Goal: Task Accomplishment & Management: Manage account settings

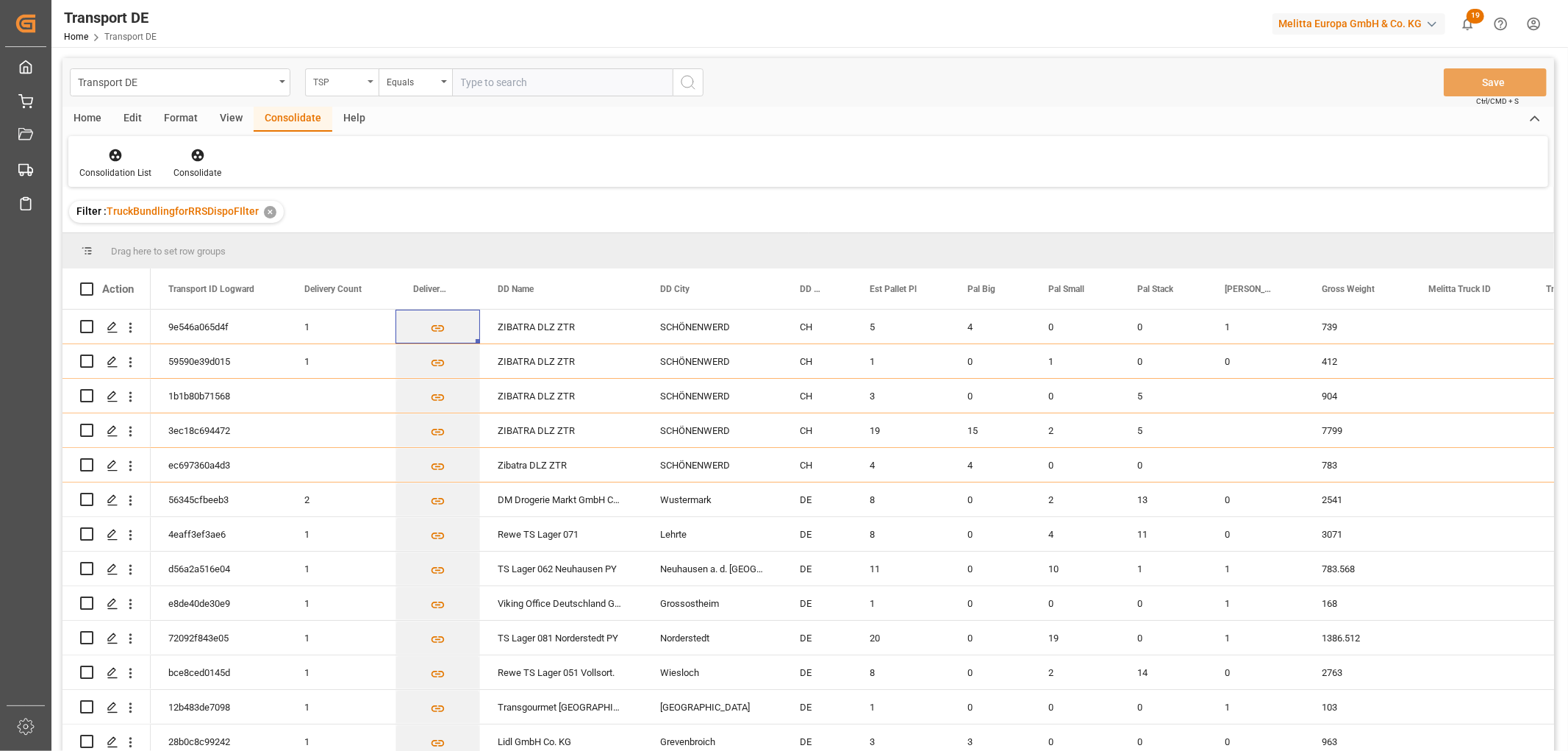
click at [333, 85] on div "TSP" at bounding box center [337, 81] width 50 height 17
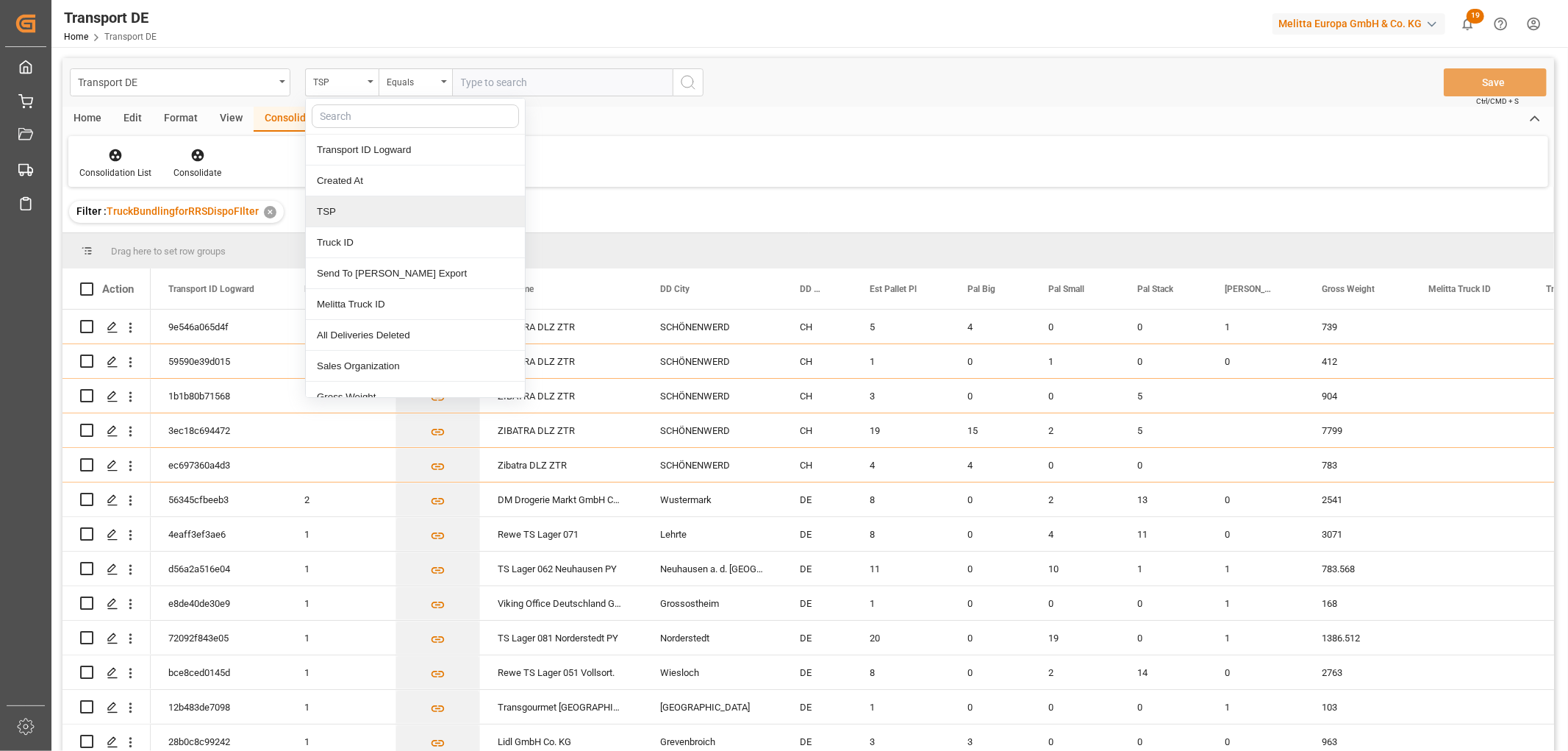
click at [335, 219] on div "TSP" at bounding box center [415, 211] width 219 height 30
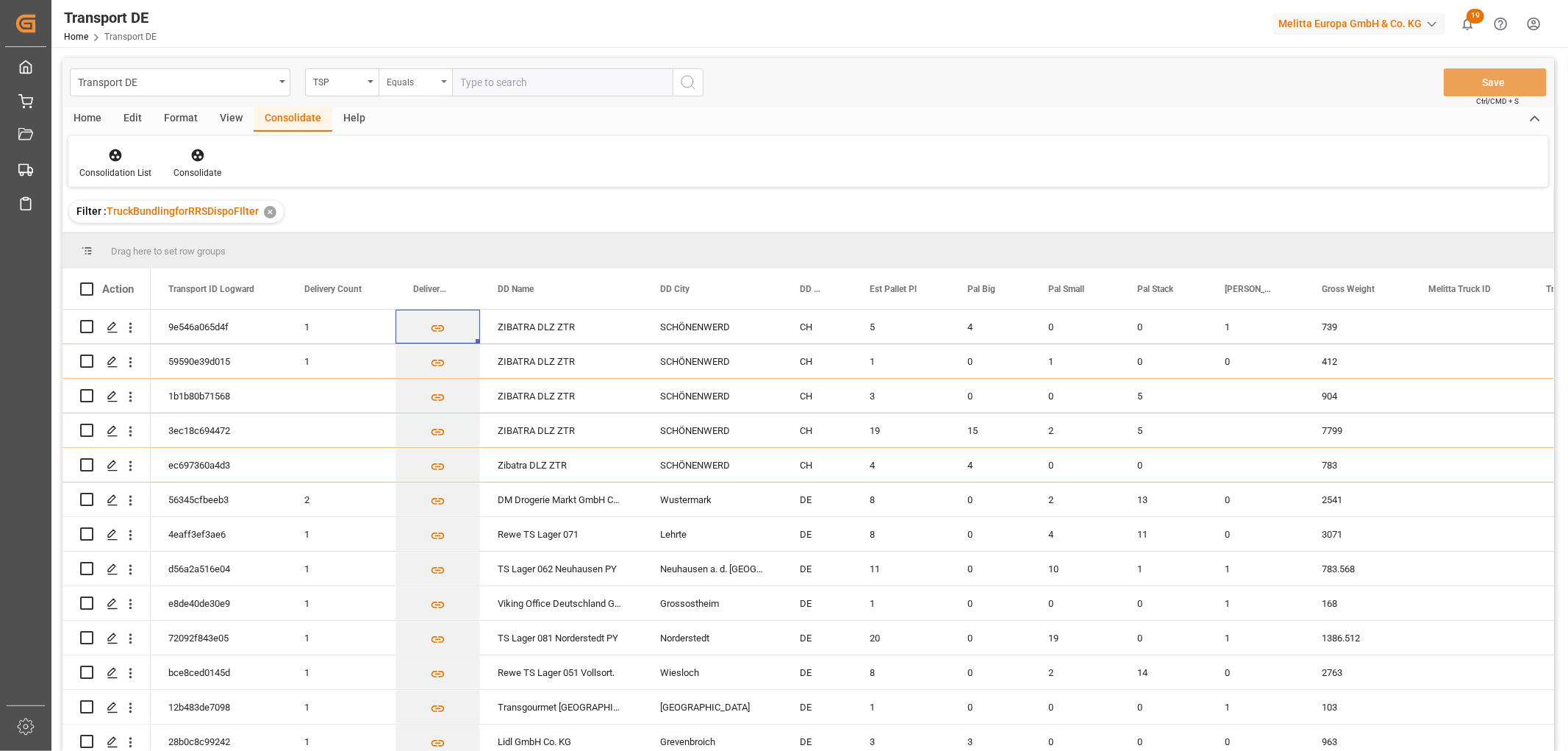
click at [408, 78] on div "Equals" at bounding box center [411, 81] width 50 height 17
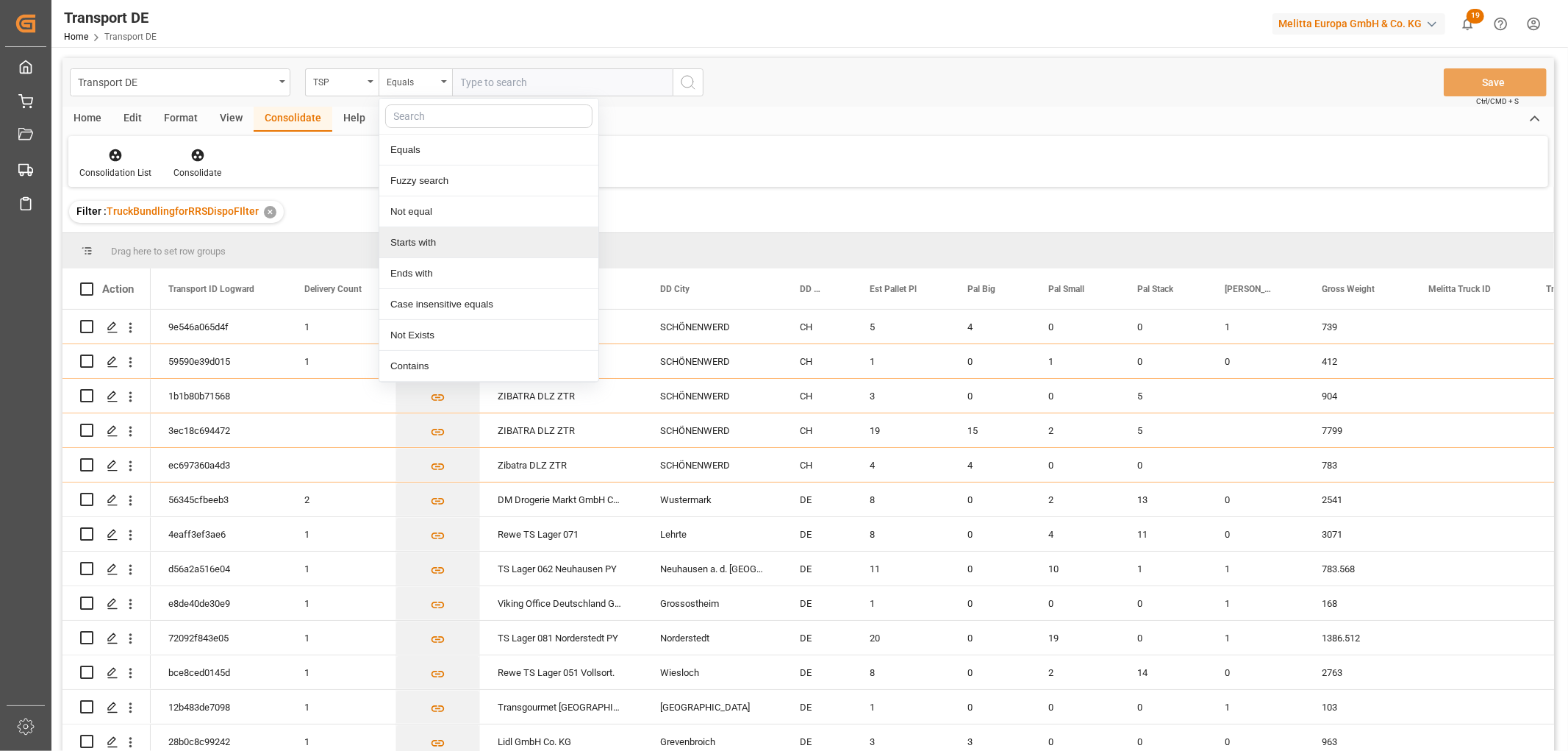
drag, startPoint x: 423, startPoint y: 247, endPoint x: 435, endPoint y: 209, distance: 39.8
click at [422, 248] on div "Starts with" at bounding box center [488, 242] width 219 height 30
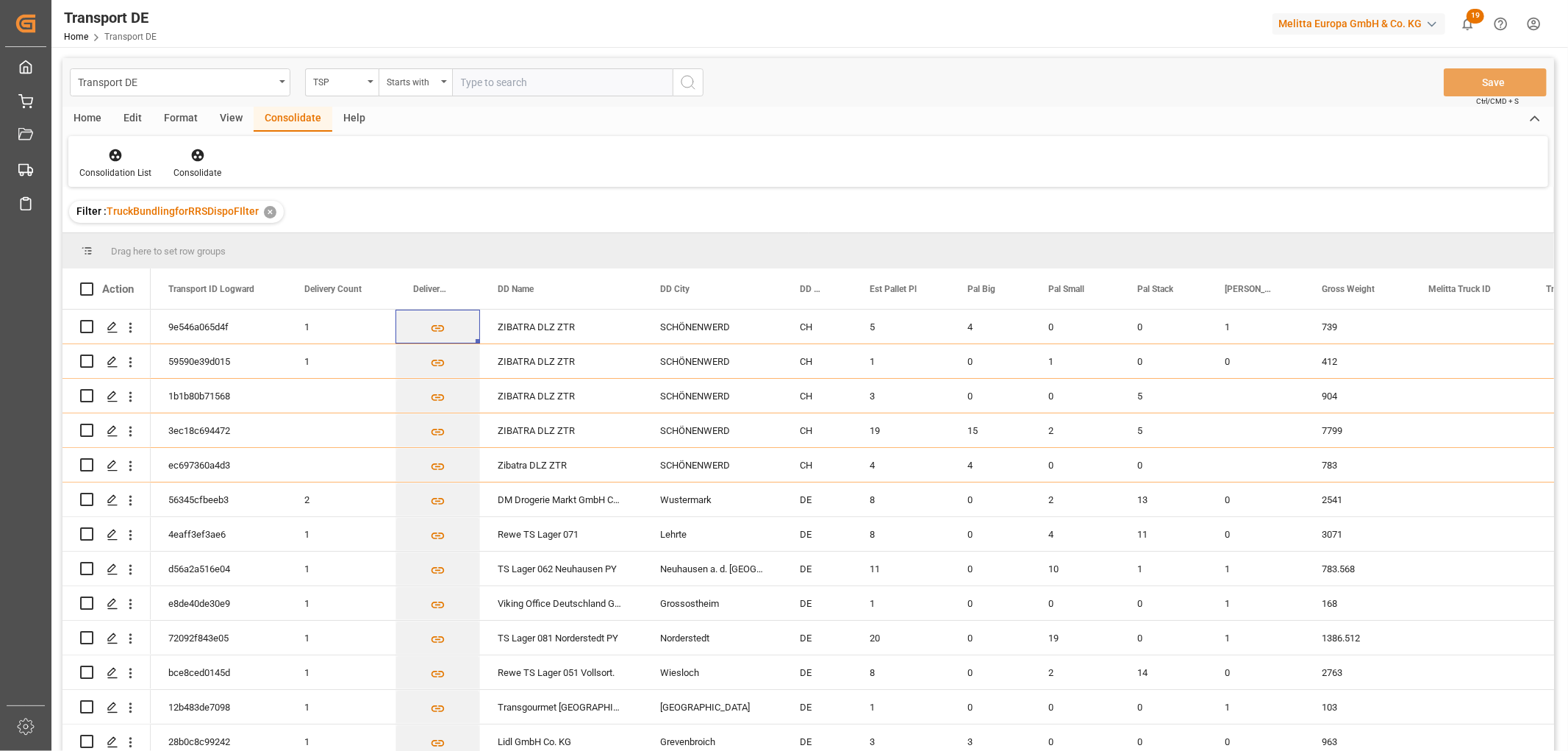
click at [491, 84] on input "text" at bounding box center [563, 82] width 220 height 28
type input "LIT DE"
click at [686, 79] on icon "search button" at bounding box center [688, 82] width 18 height 18
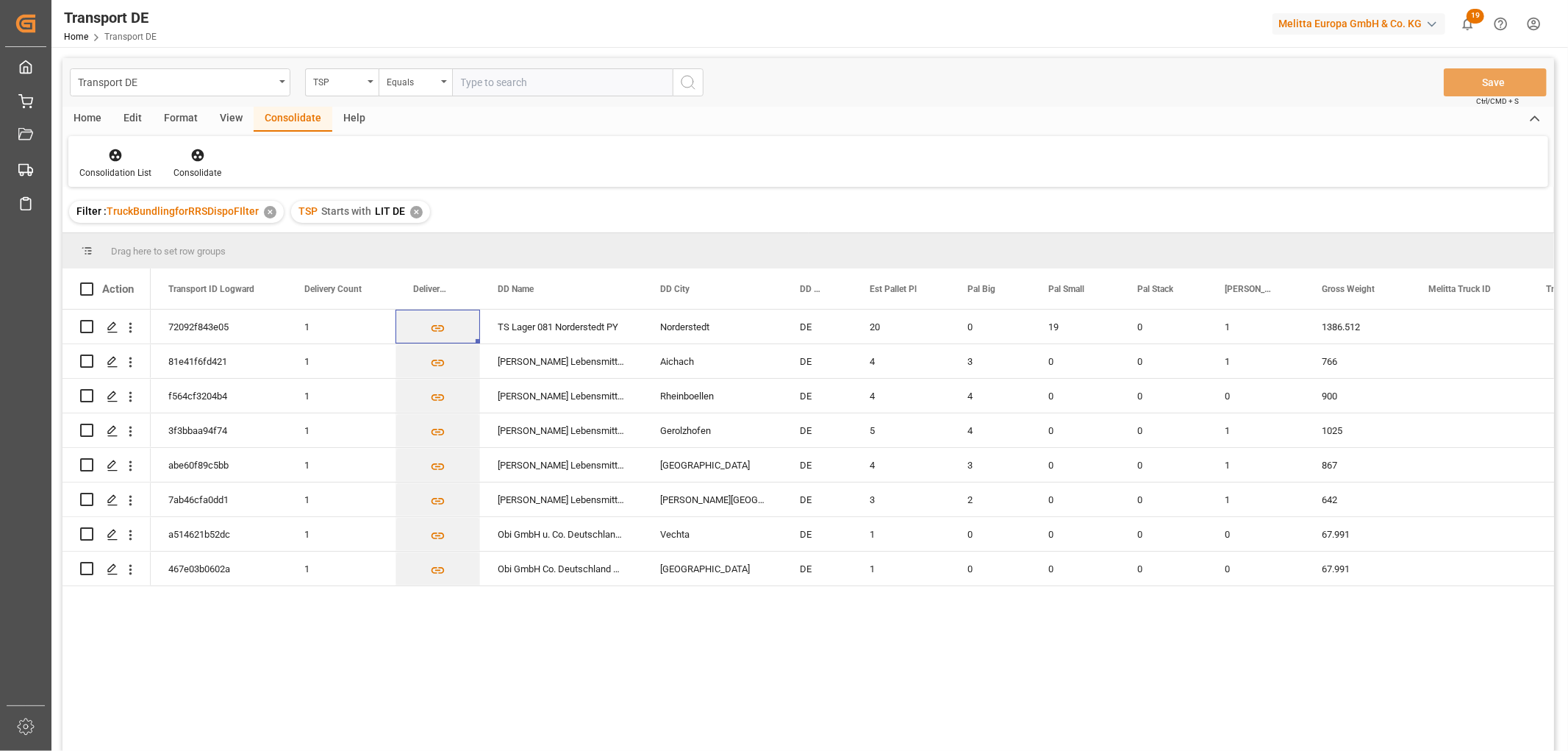
click at [411, 211] on div "✕" at bounding box center [416, 212] width 12 height 12
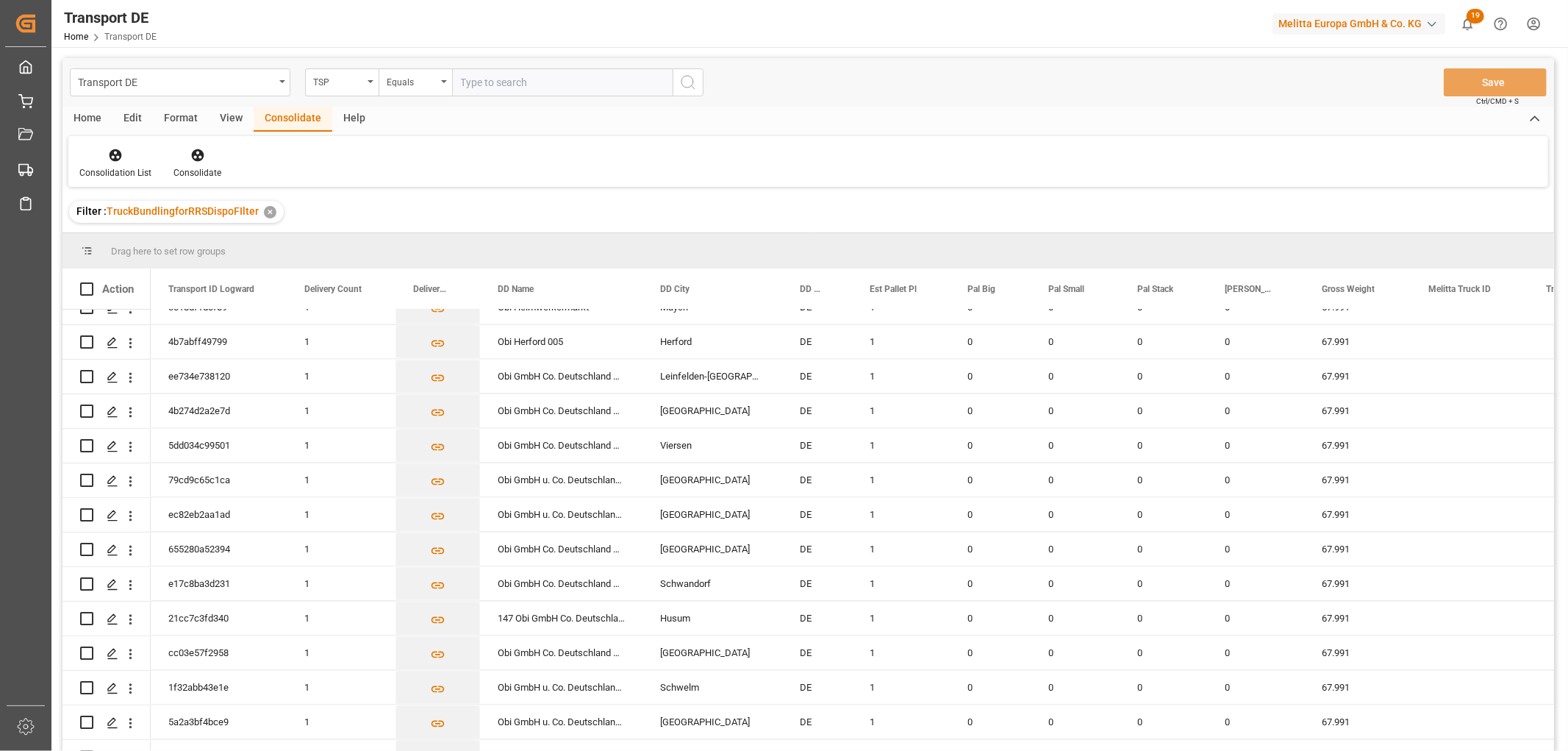
scroll to position [2451, 0]
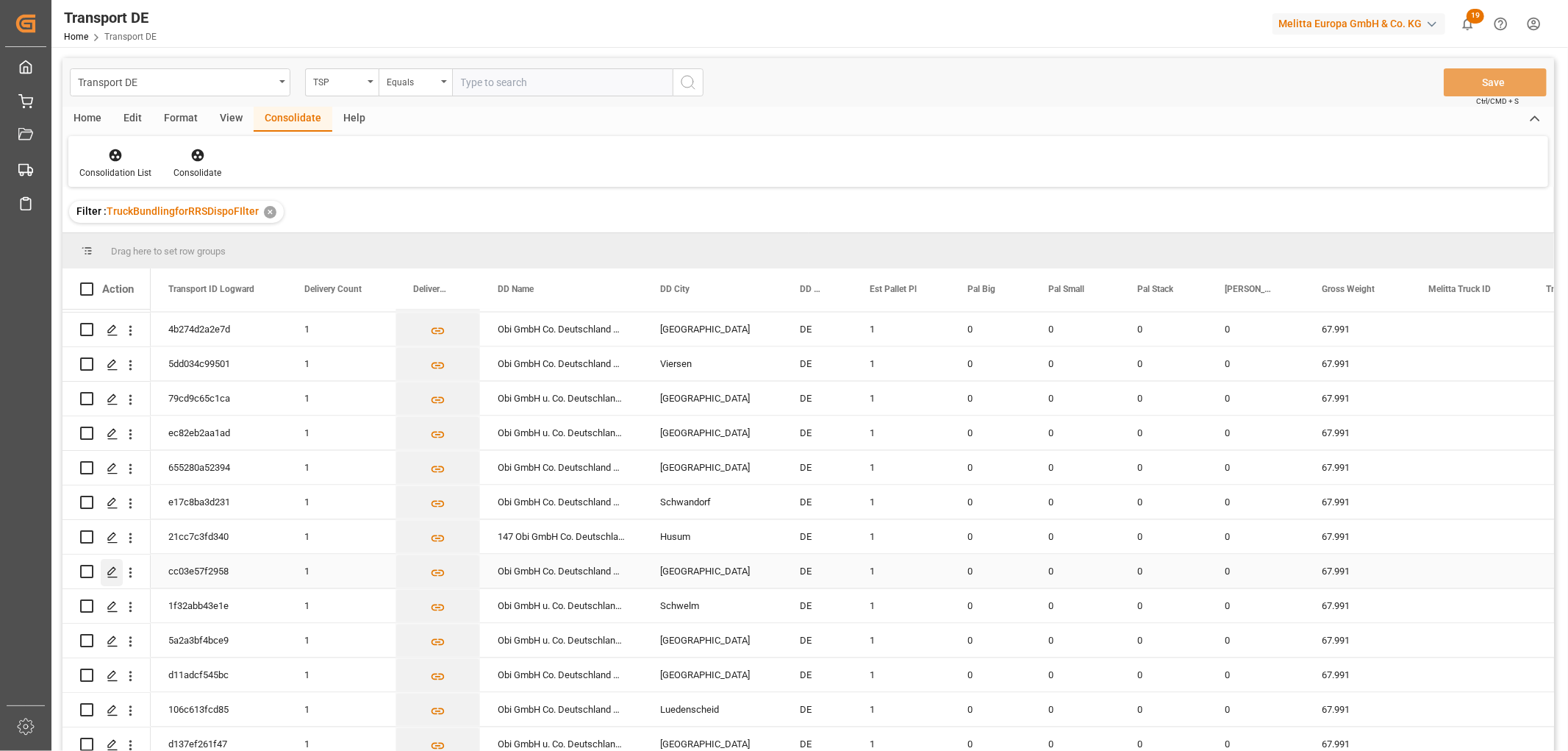
click at [111, 571] on icon "Press SPACE to select this row." at bounding box center [112, 572] width 11 height 11
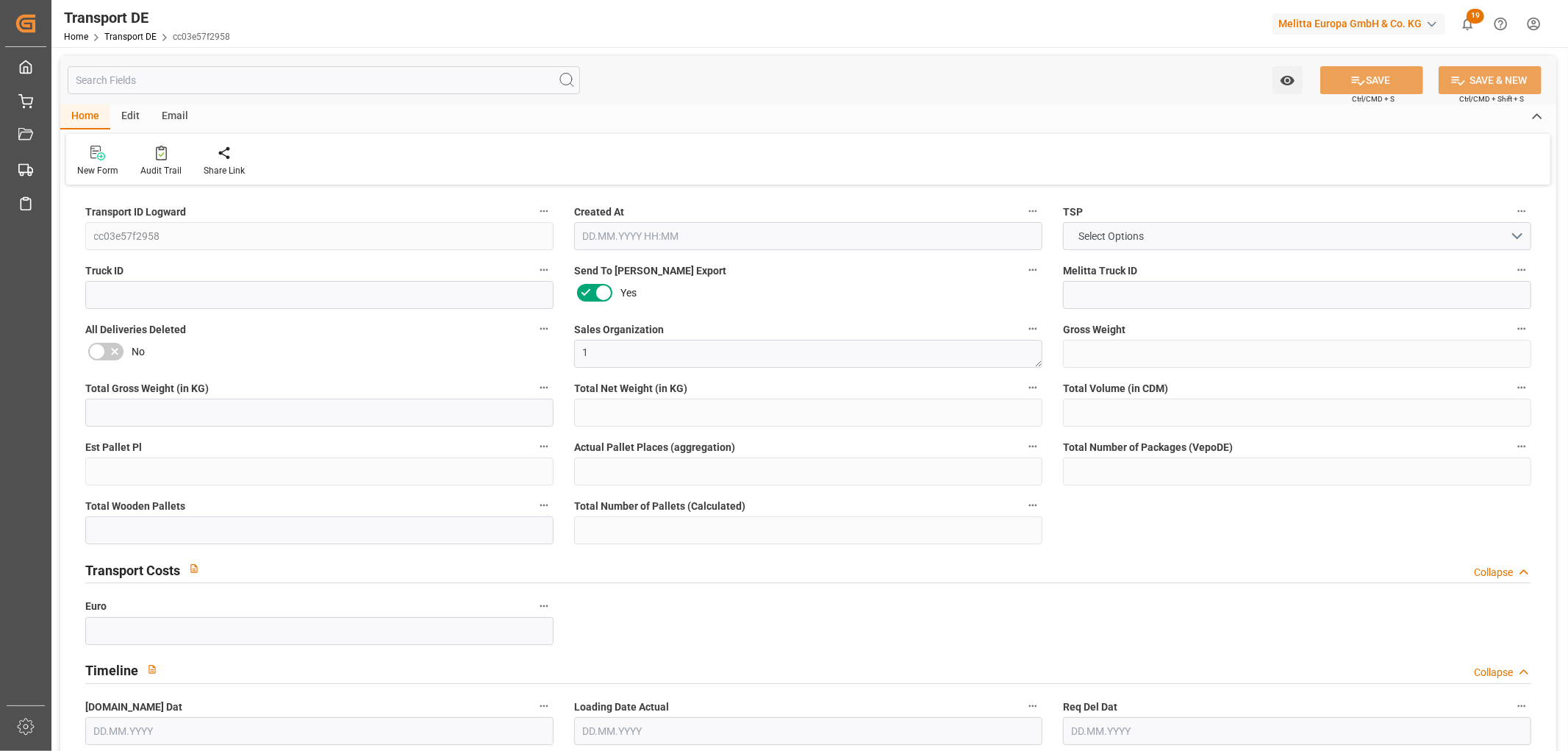
type input "67.991"
type input "43.991"
type input "35.58"
type input "486.24"
type input "1"
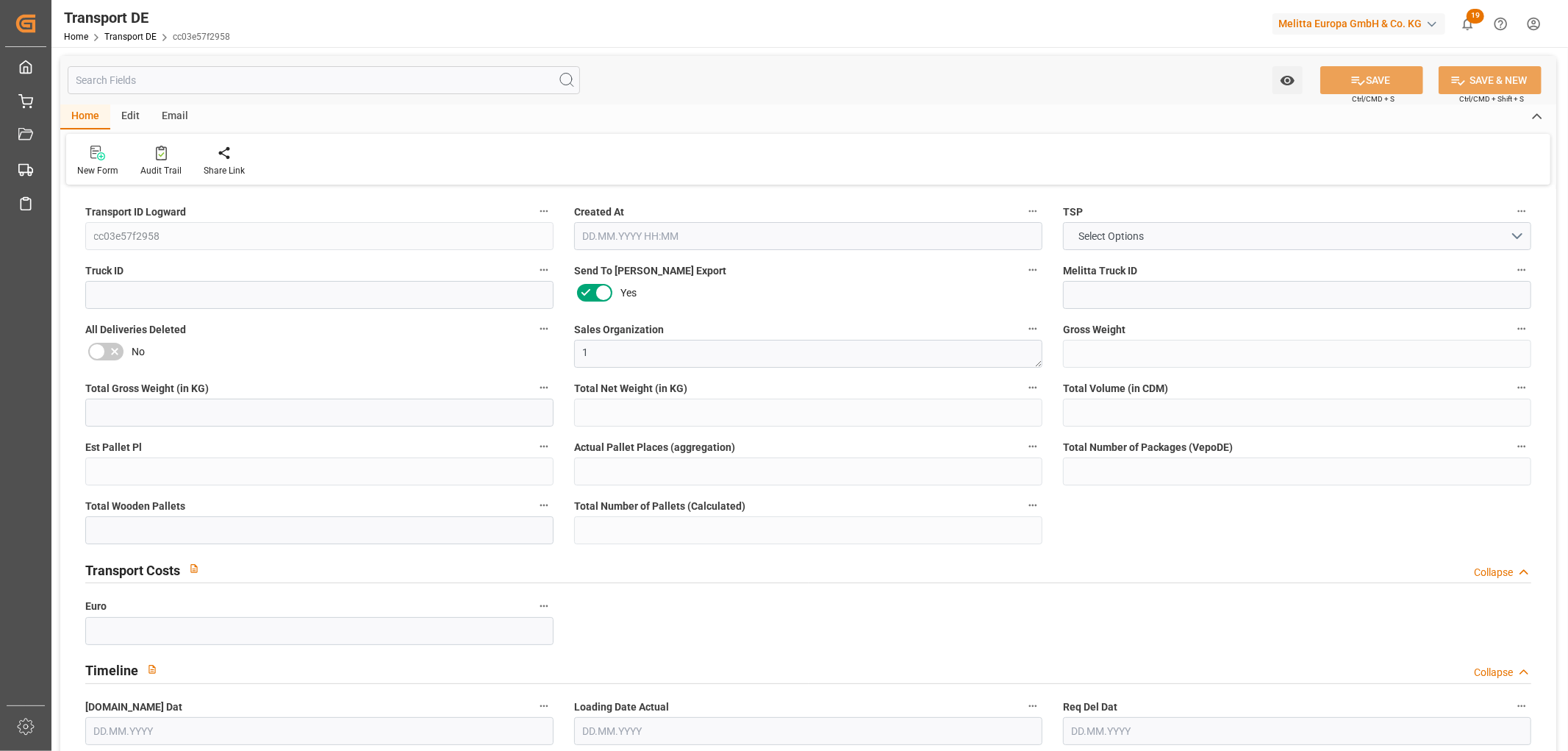
type input "0"
type input "1"
type input "0"
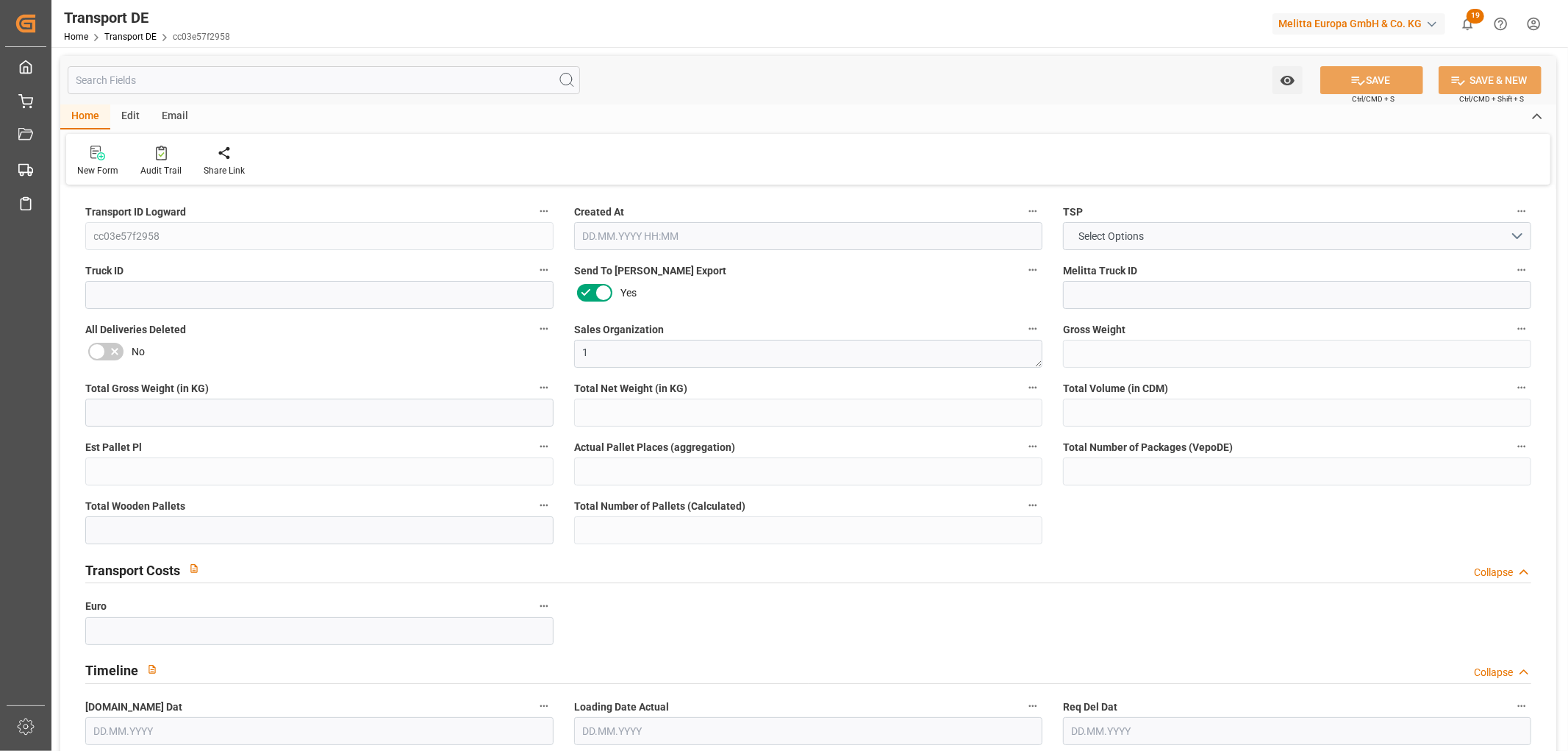
type input "31"
type input "0"
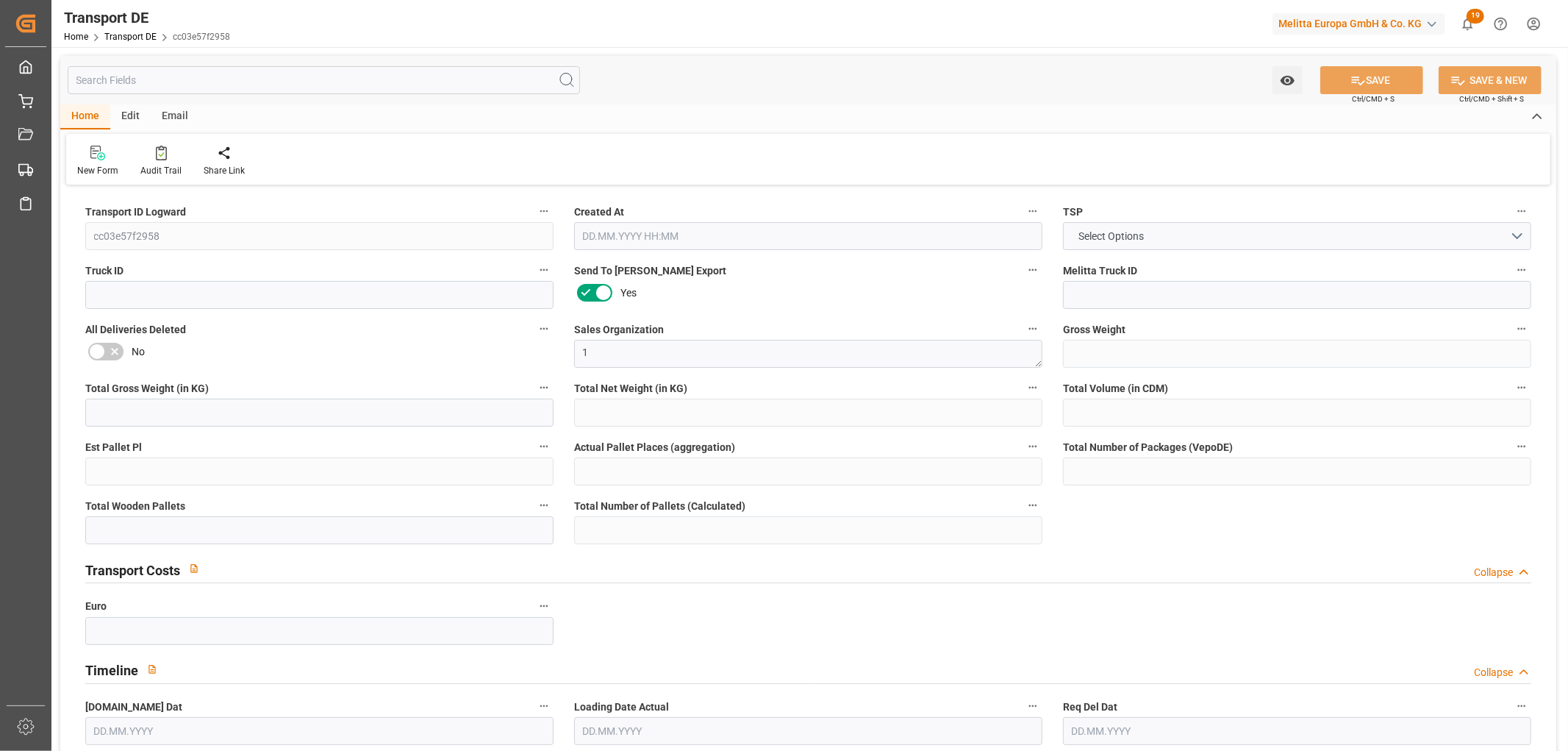
type input "0"
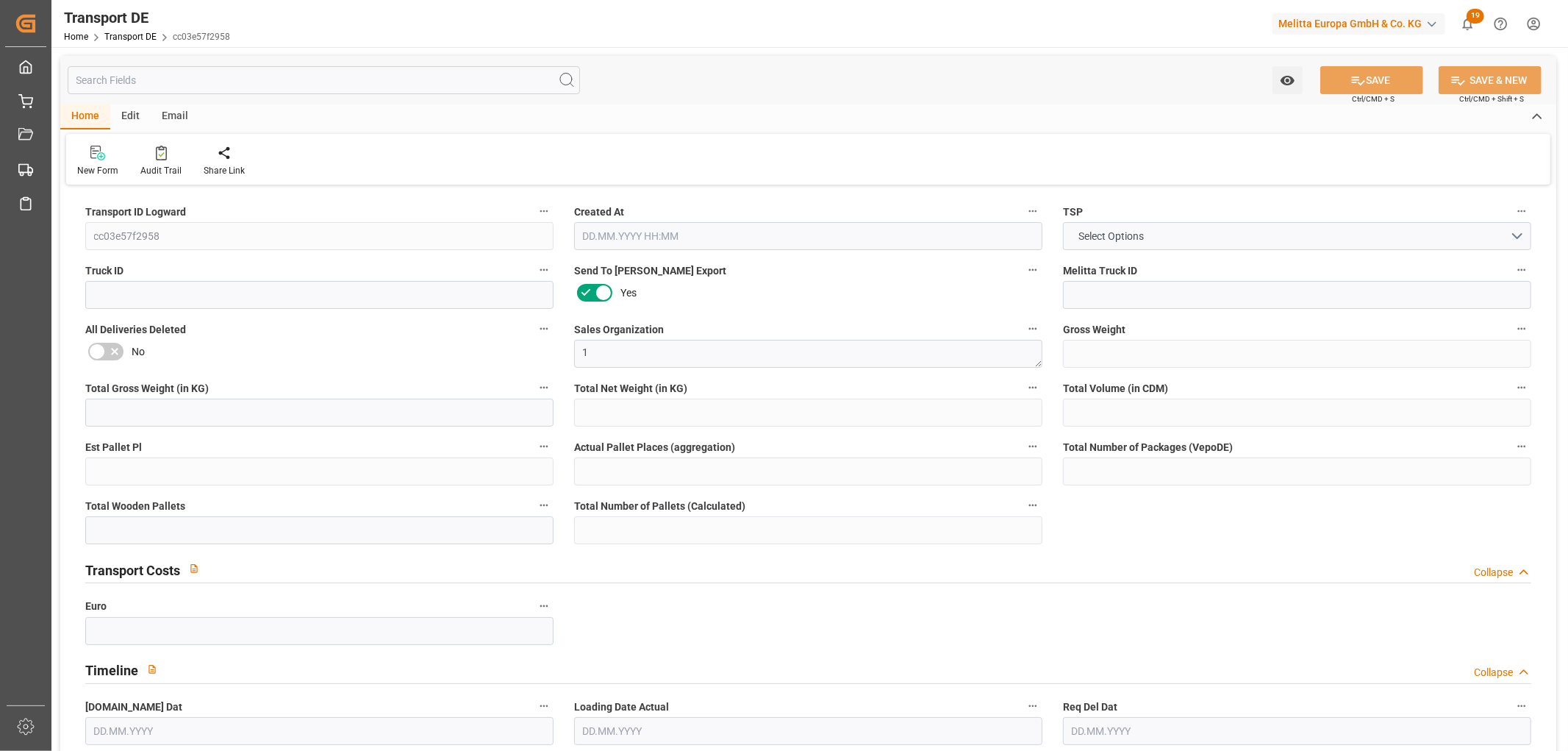
type input "0"
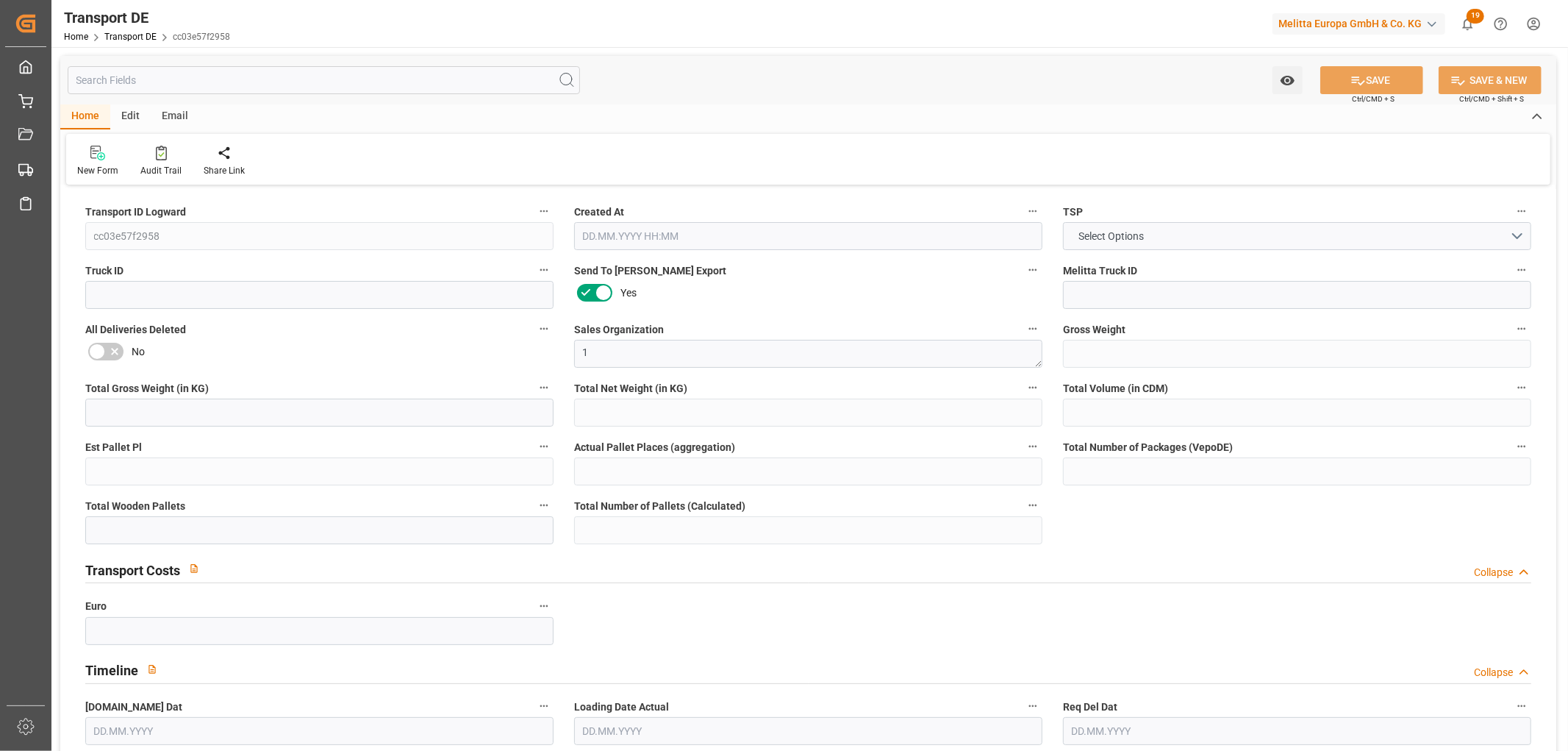
type input "0"
type input "1"
type input "0"
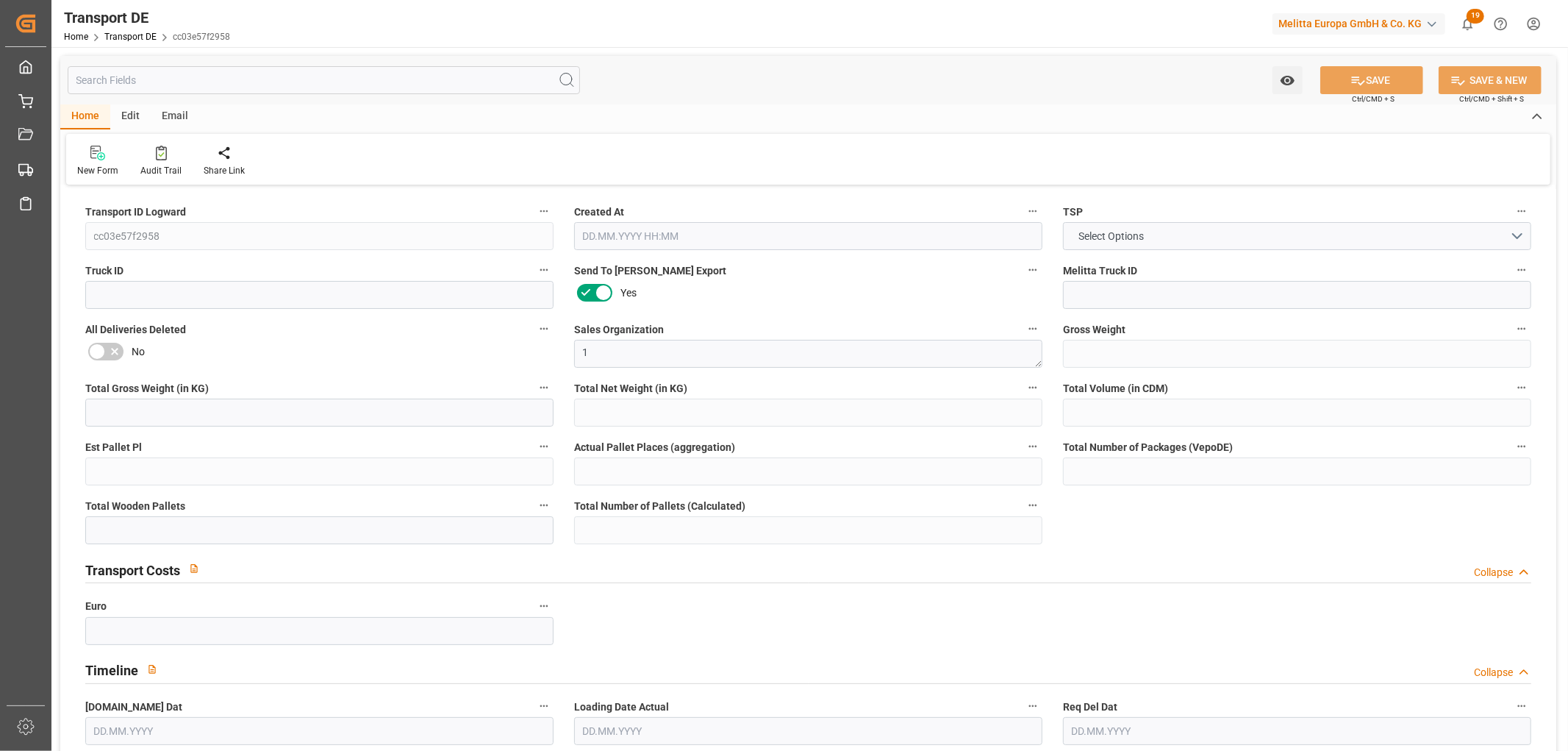
type input "9"
type input "59.58"
type input "47.73"
type input "[DATE] 23:03"
type input "[DATE]"
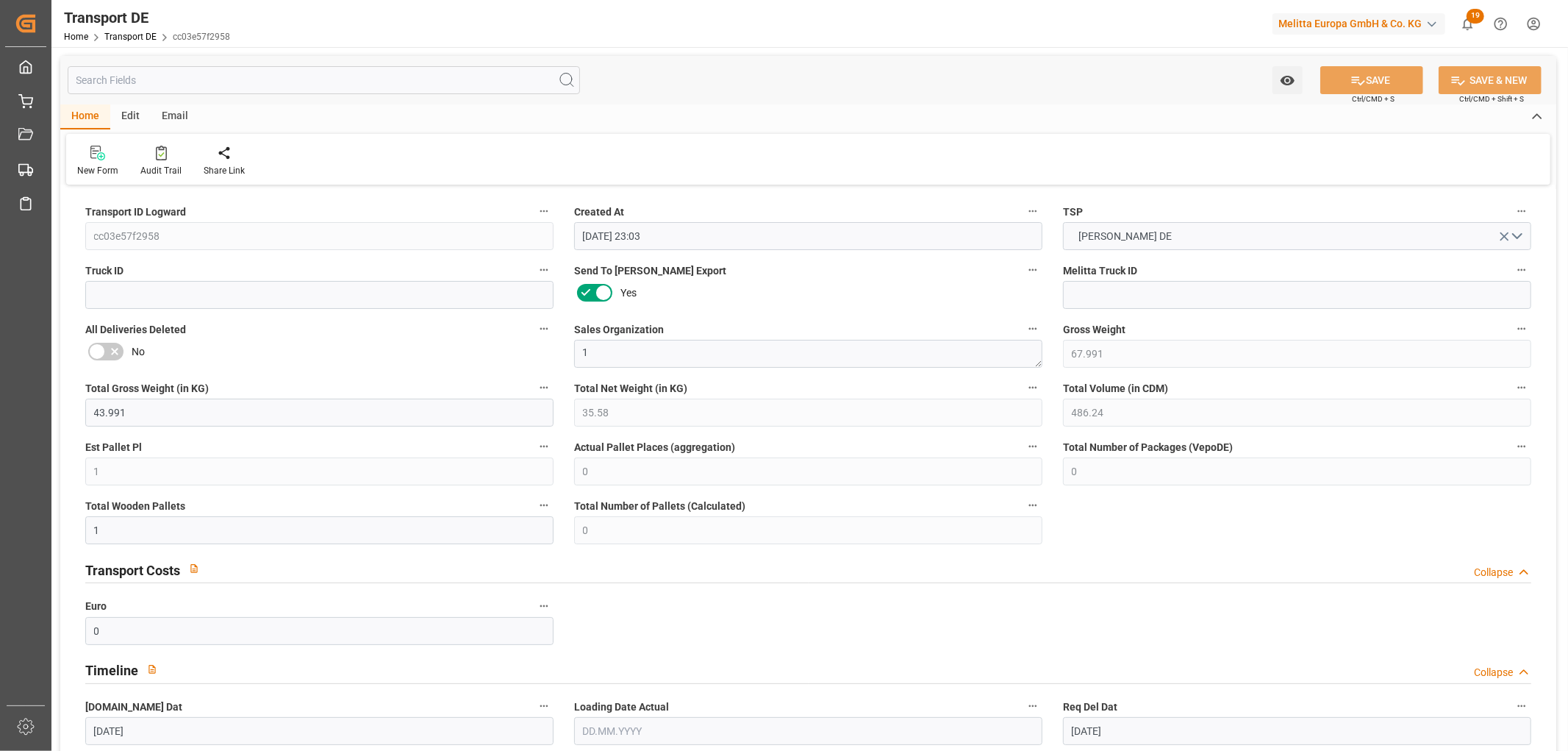
type input "[DATE]"
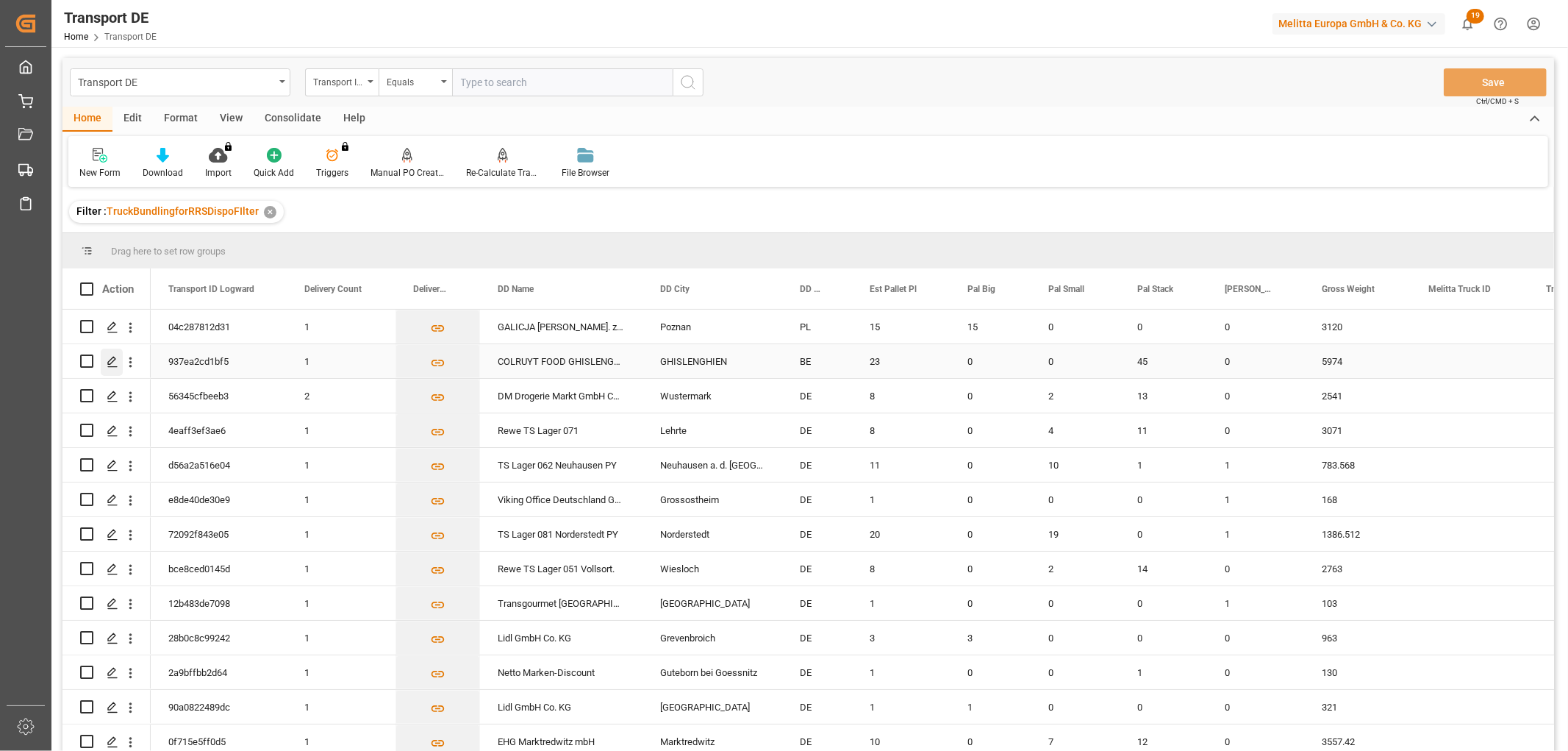
click at [112, 356] on icon "Press SPACE to select this row." at bounding box center [112, 361] width 11 height 11
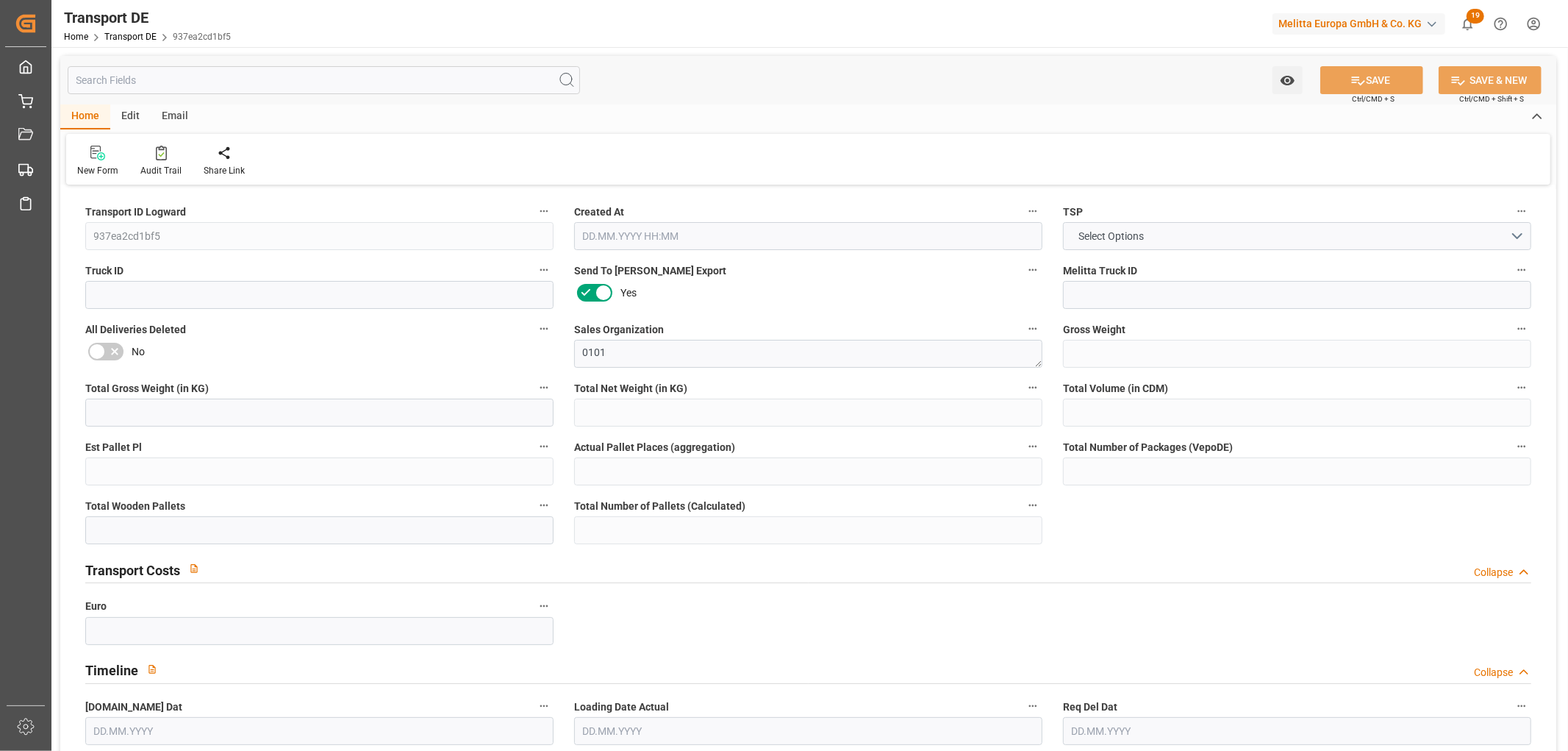
type input "5974"
type input "4870.58"
type input "3759.71"
type input "37478.54"
type input "23"
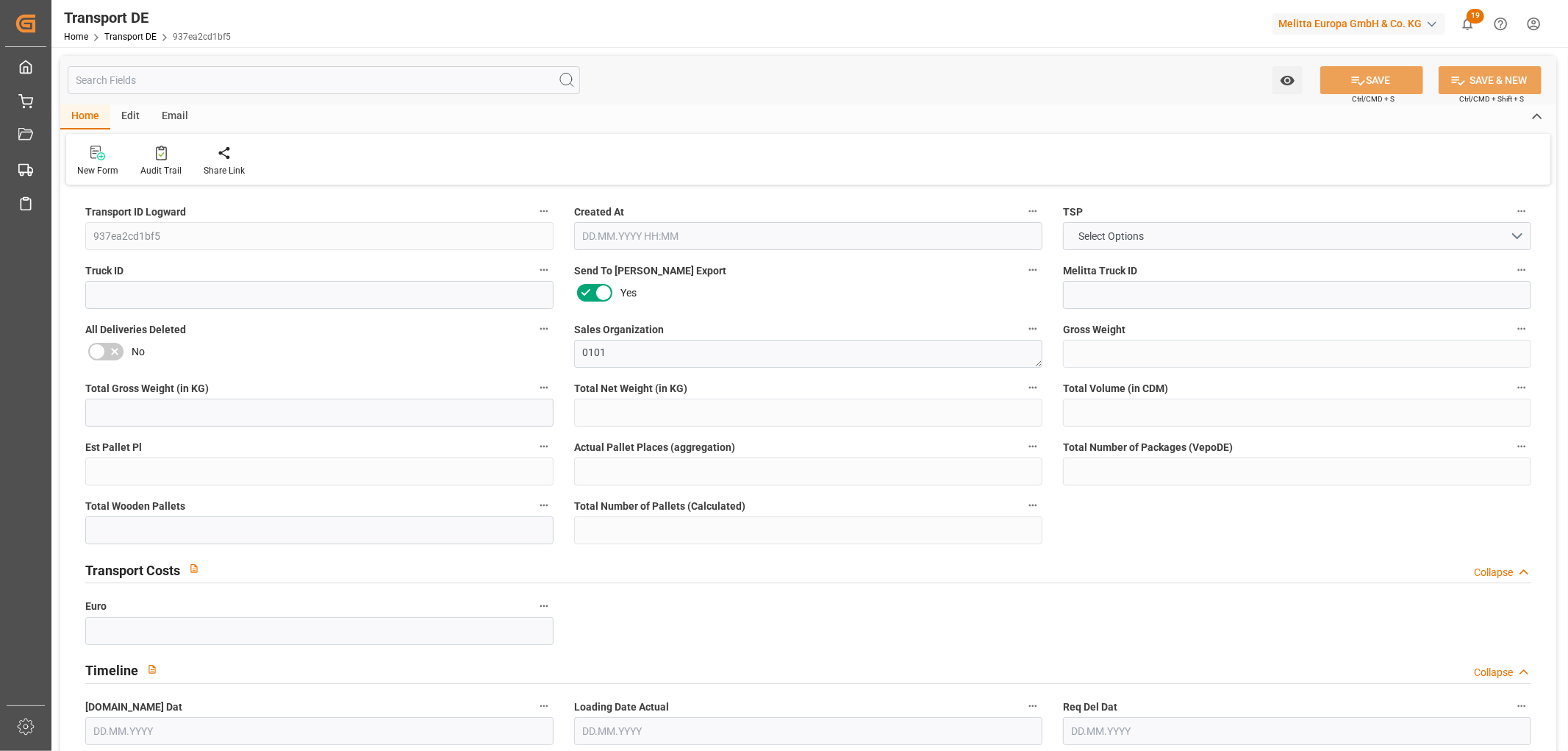
type input "0"
type input "45"
type input "0"
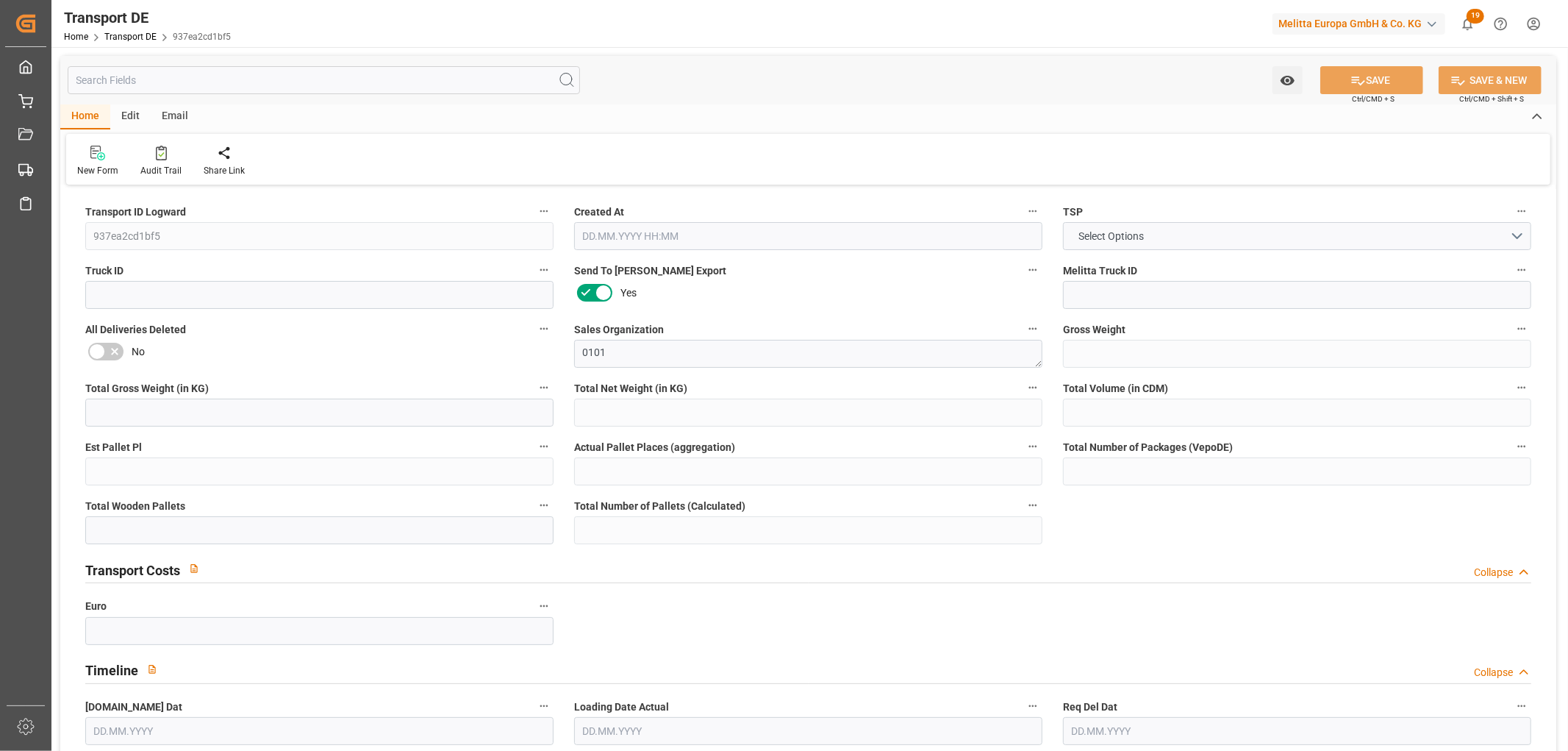
type input "78"
type input "0"
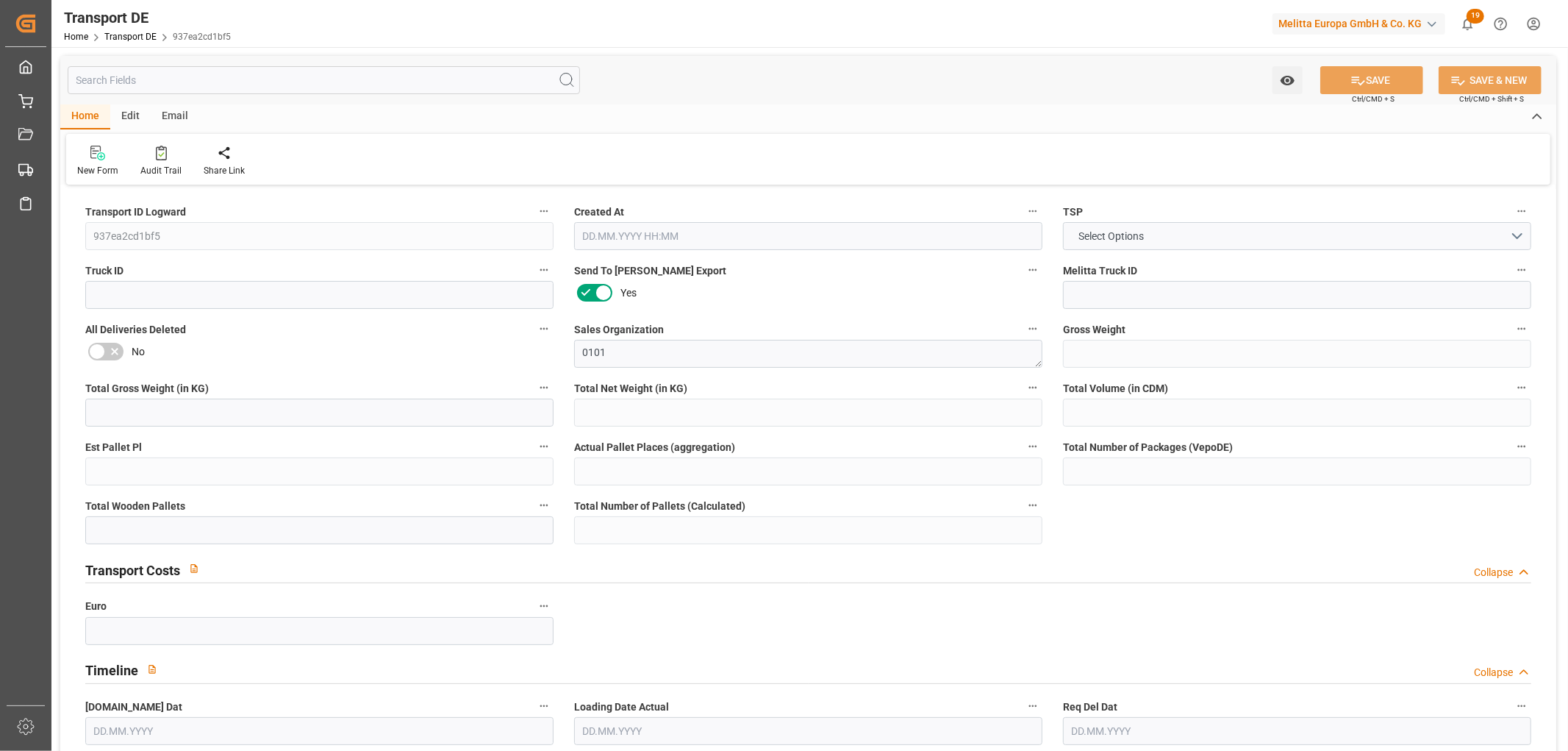
type input "0"
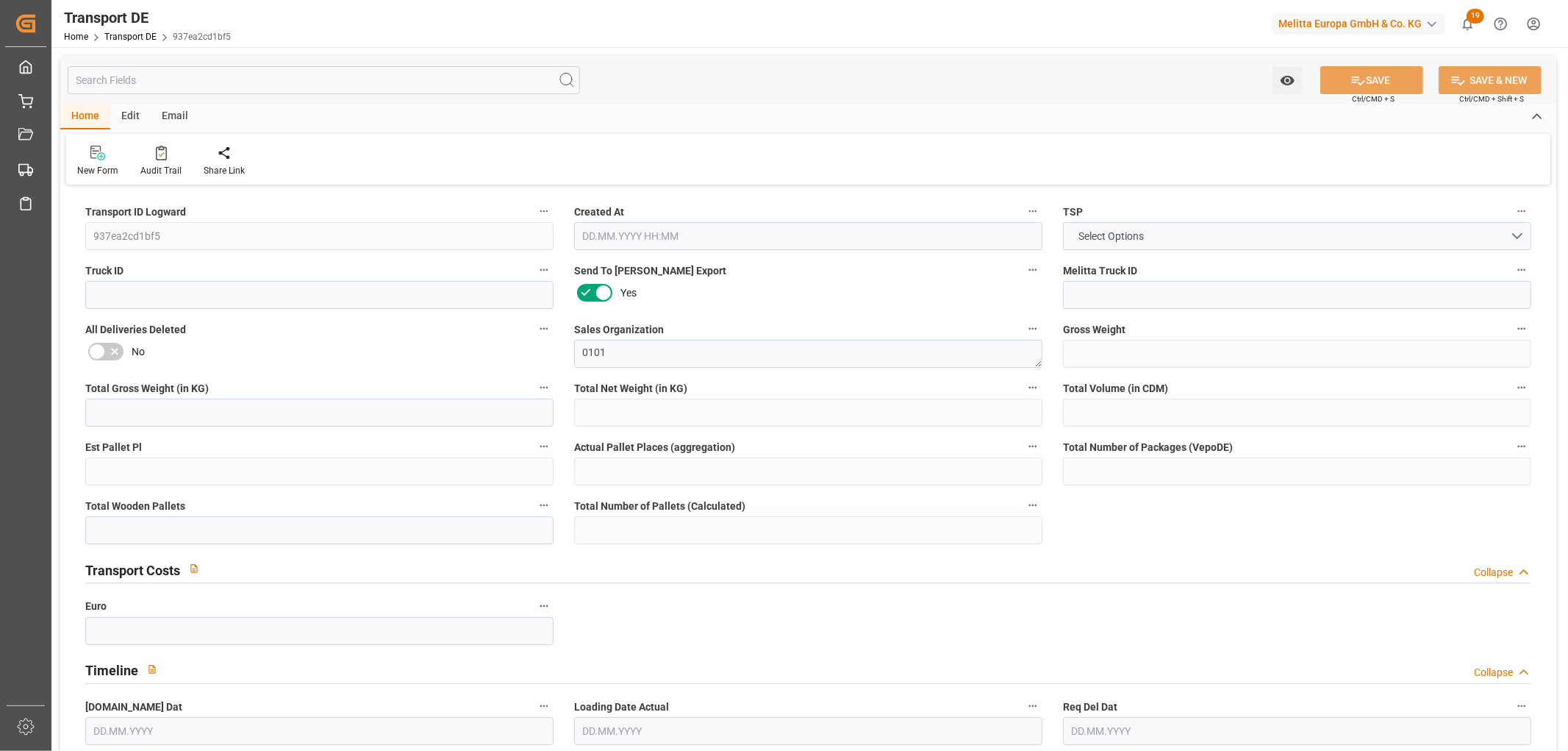
type input "0"
type input "45"
type input "0"
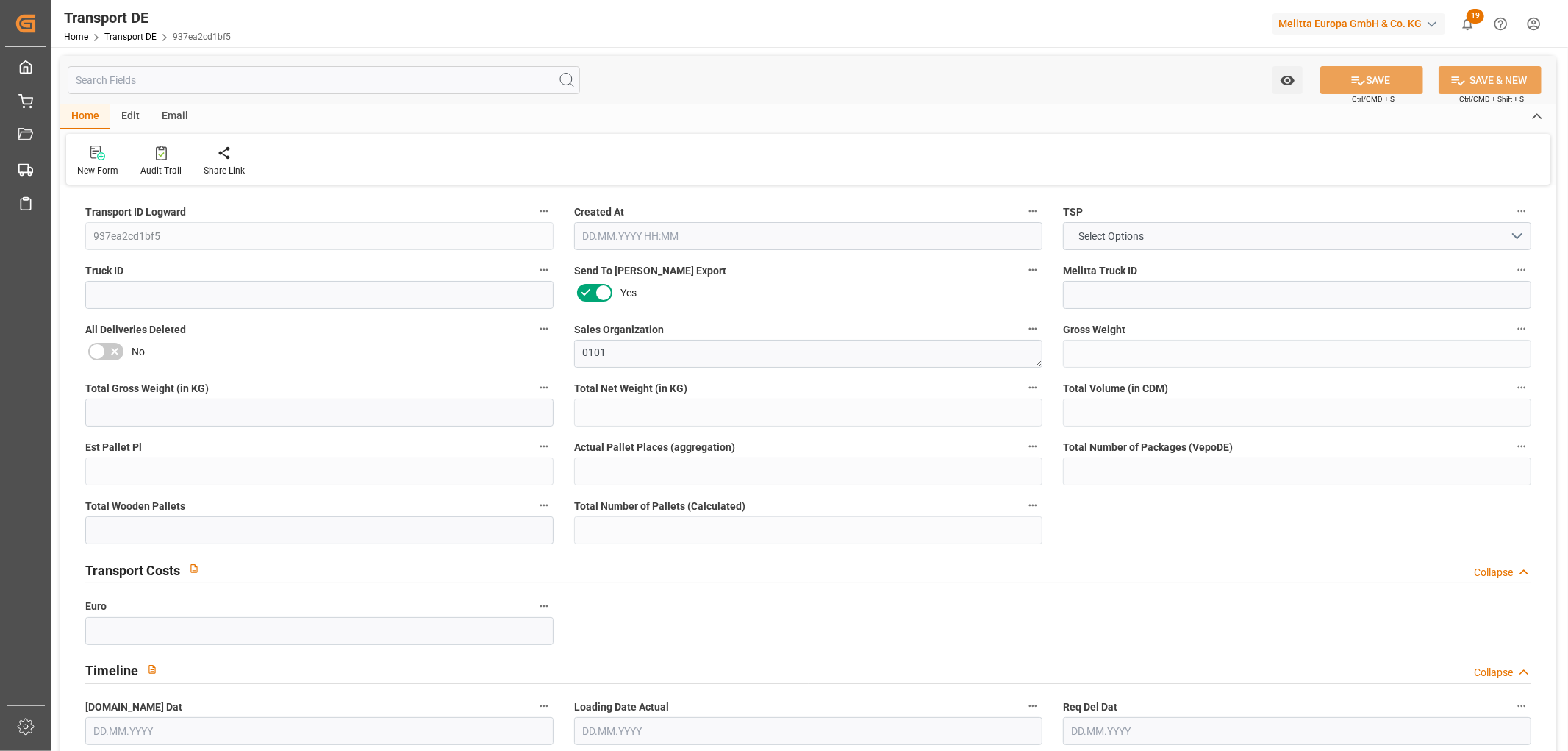
type input "0"
type input "1"
type input "0"
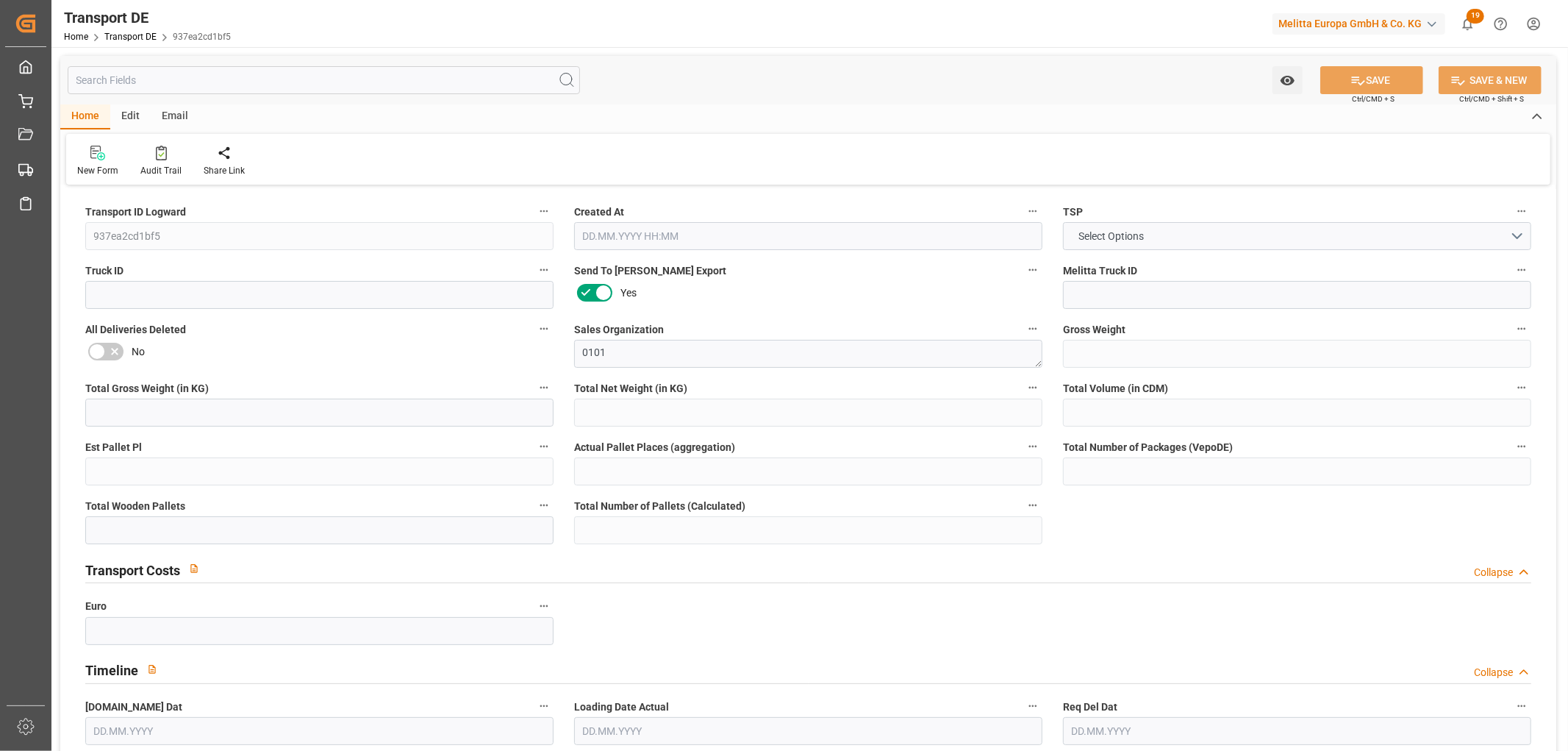
type input "3247"
type input "67.974"
type input "0"
type input "[DATE] 12:45"
type input "[DATE]"
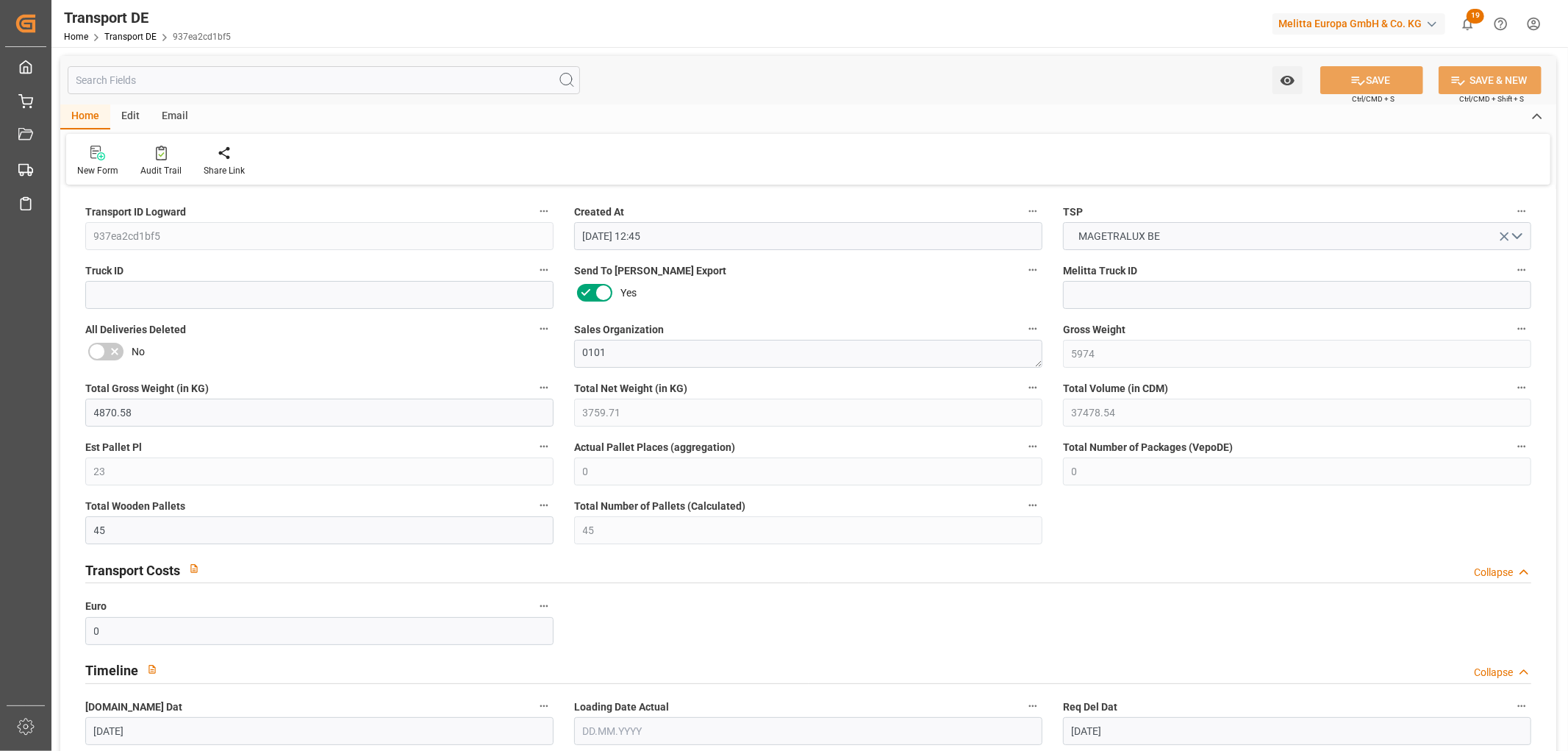
type input "[DATE]"
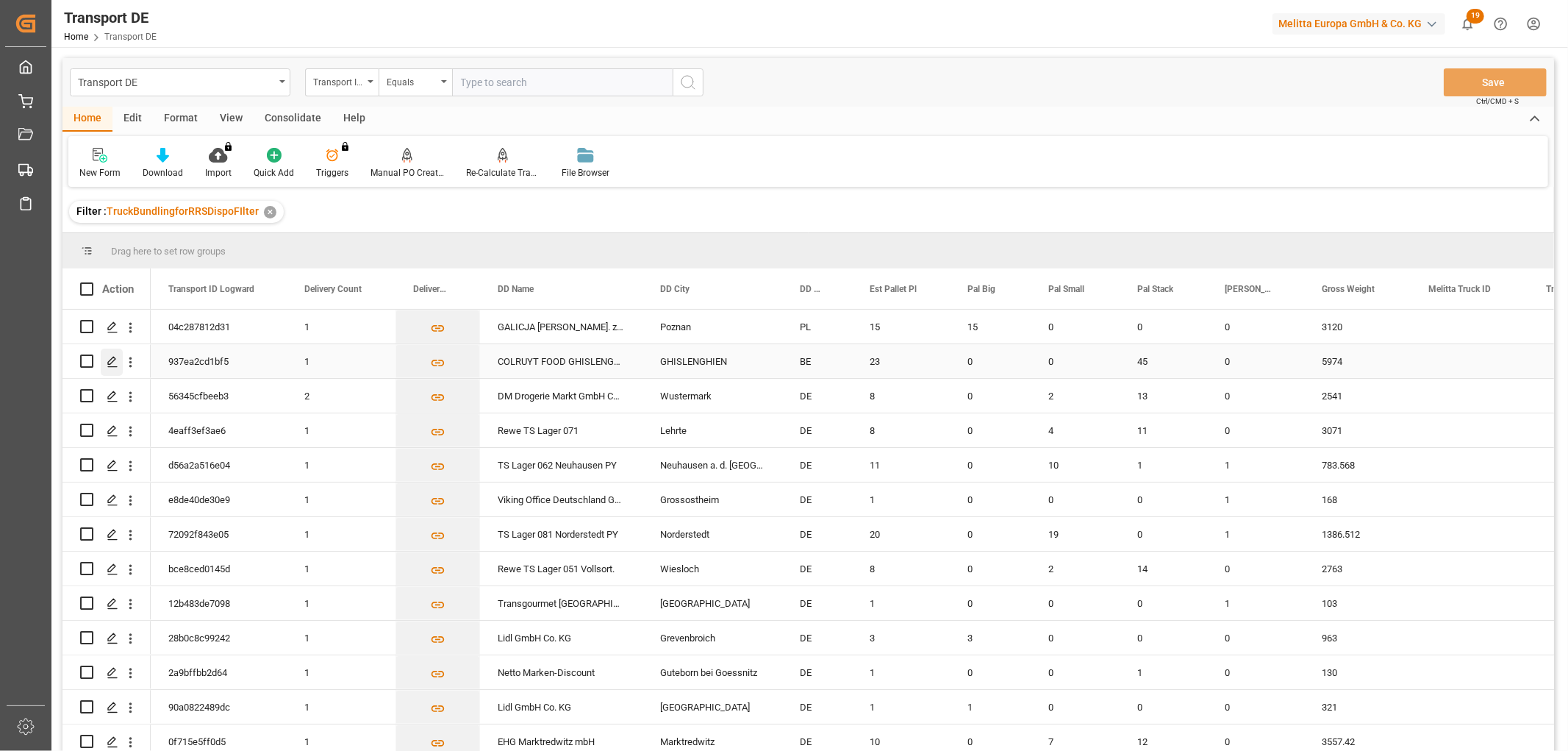
click at [110, 355] on div "Press SPACE to select this row." at bounding box center [111, 362] width 22 height 28
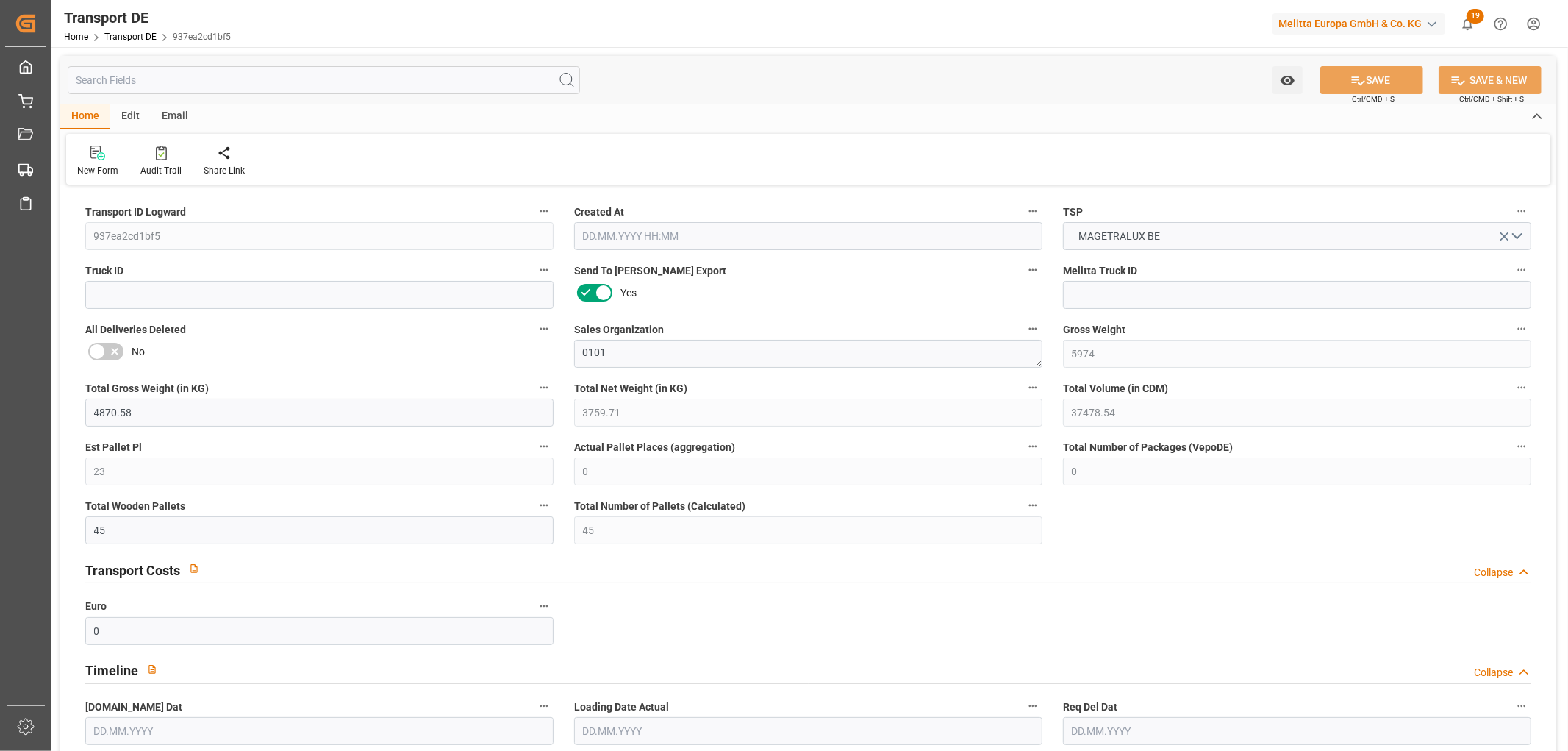
type input "5974"
type input "4870.58"
type input "3759.71"
type input "37478.54"
type input "23"
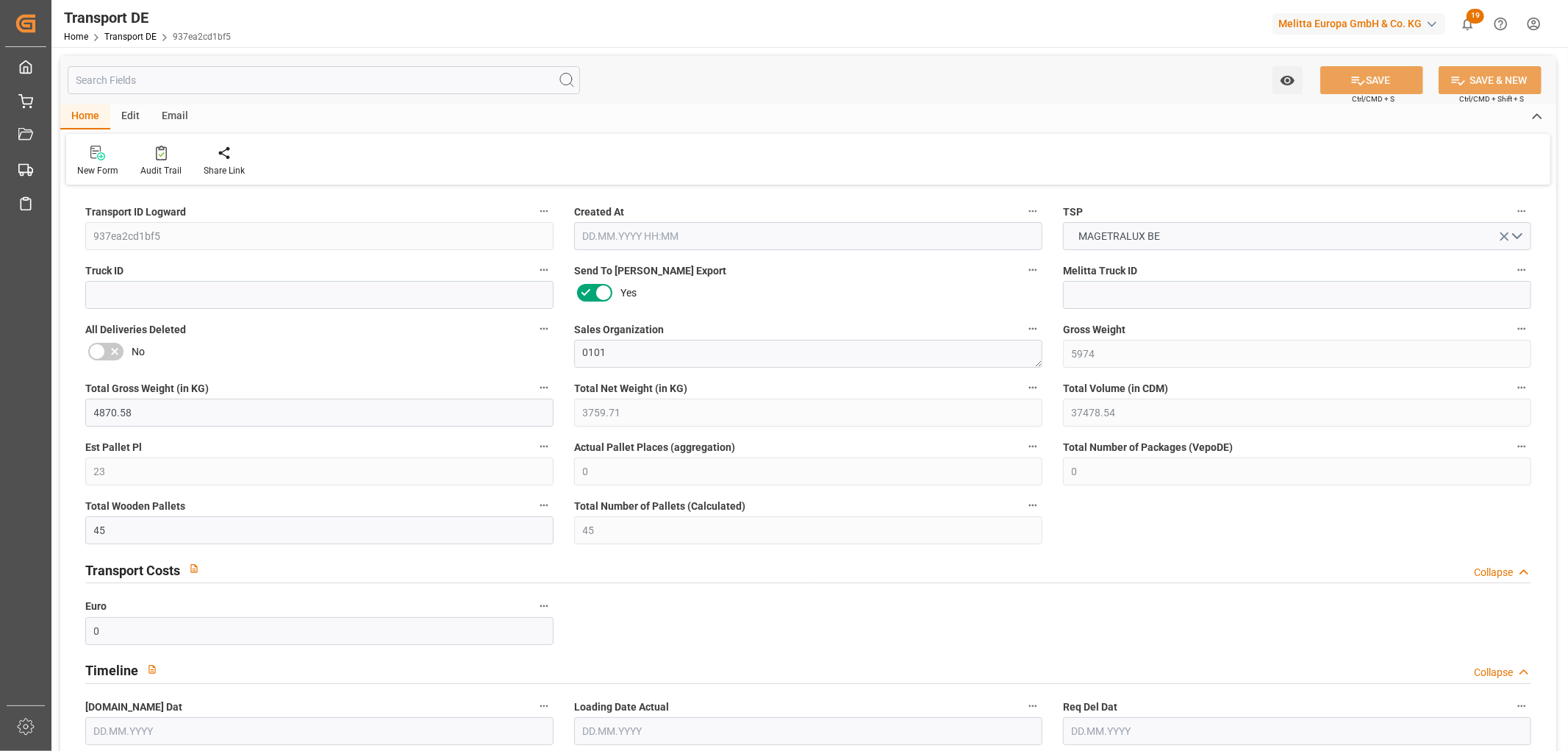
type input "0"
type input "45"
type input "0"
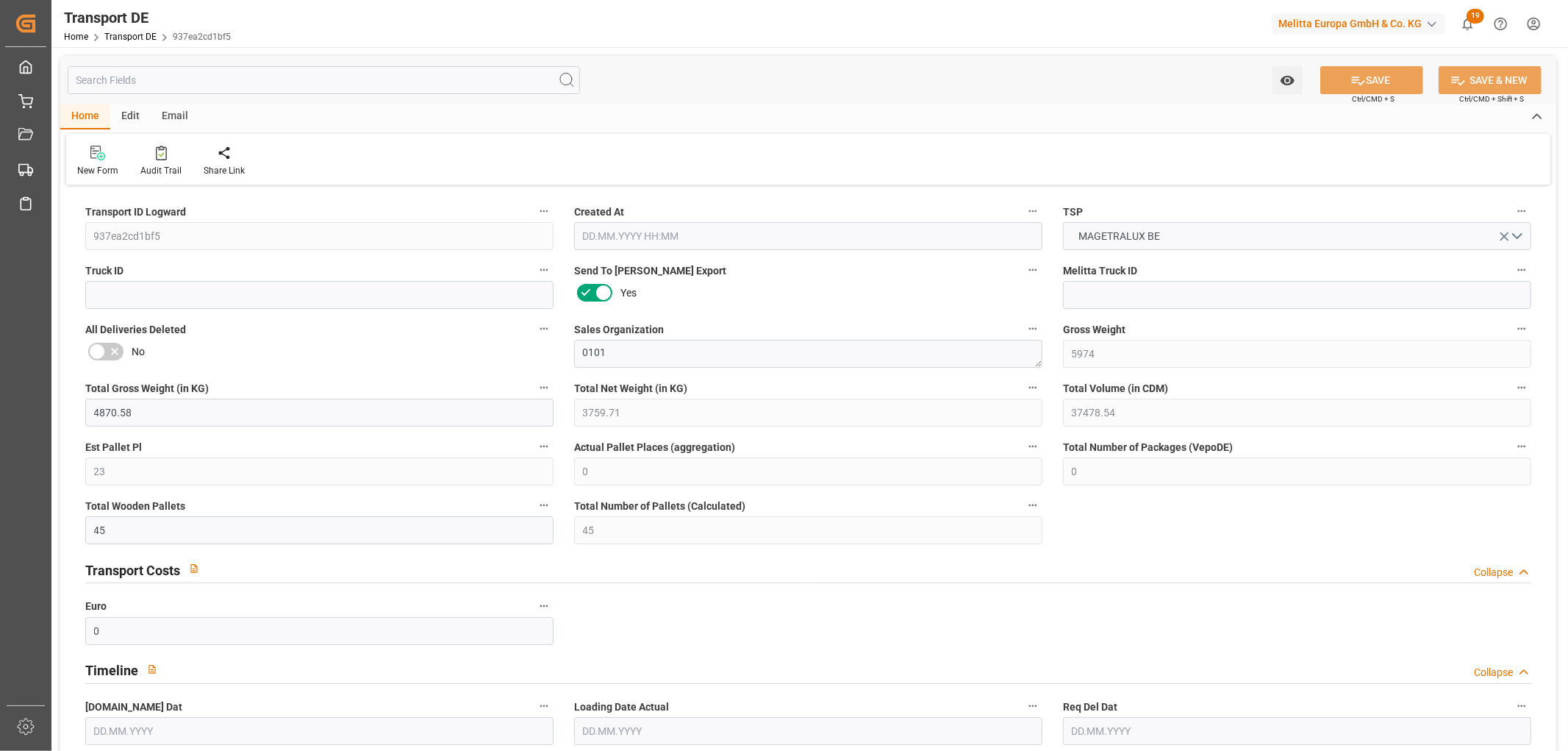
type input "78"
type input "0"
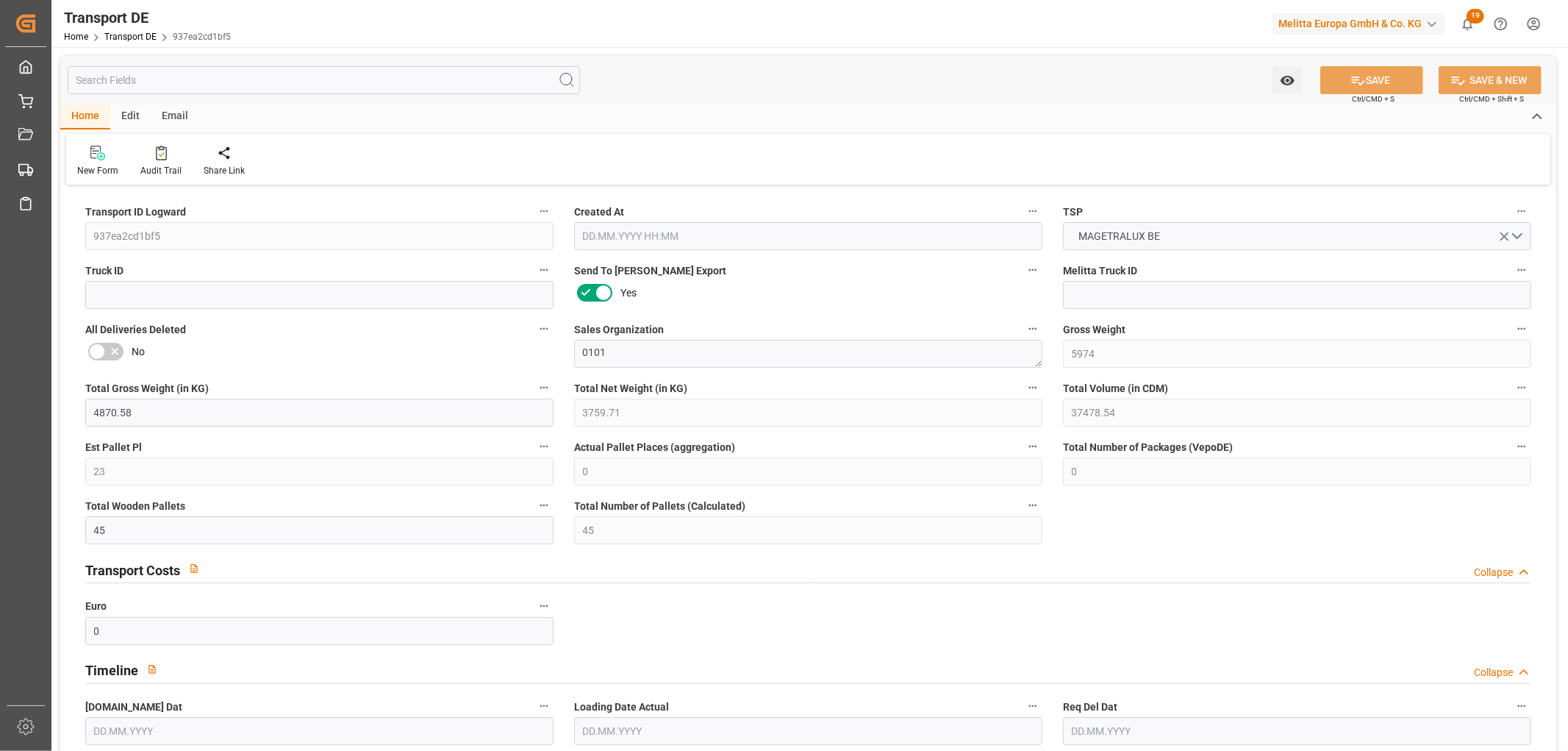
type input "0"
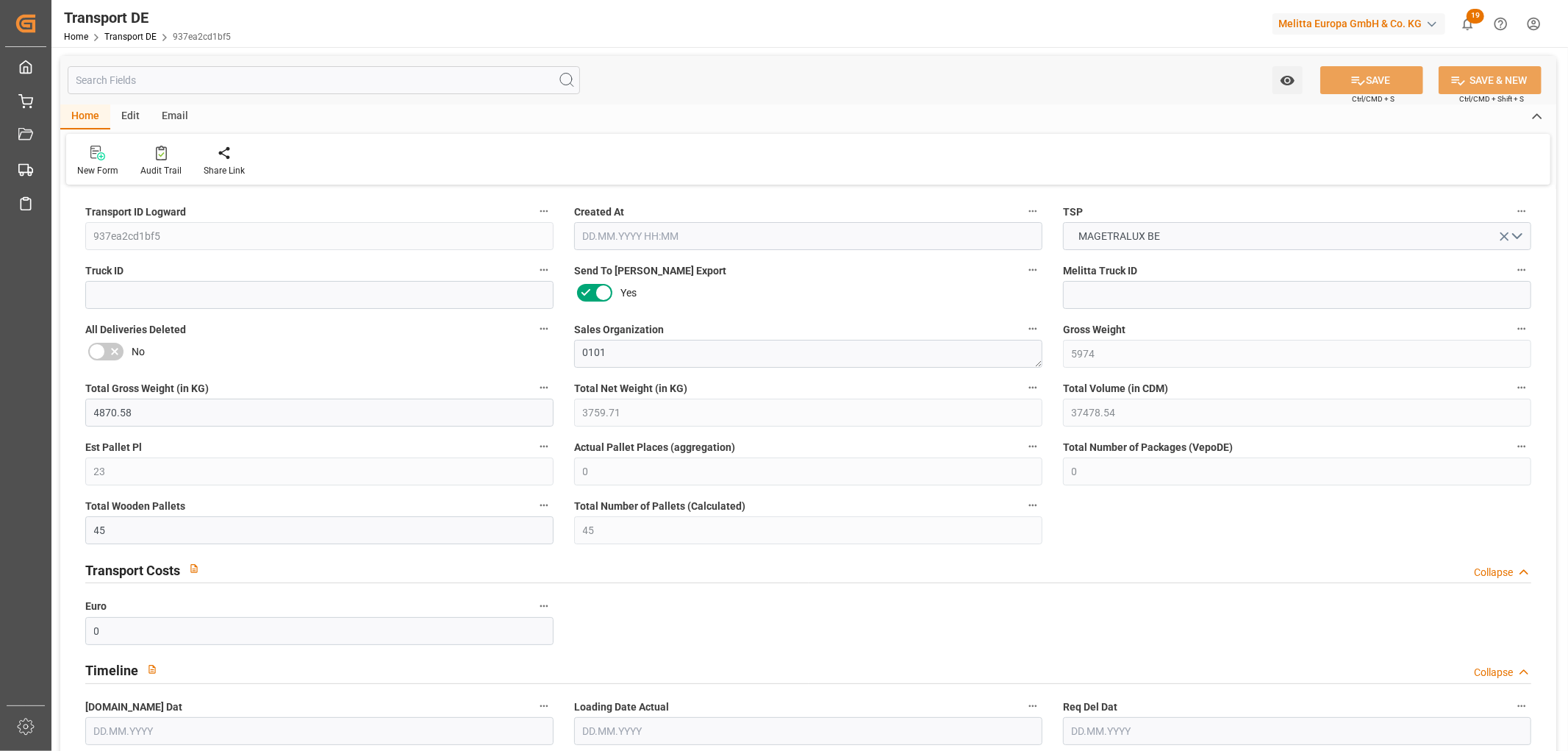
type input "0"
type input "45"
type input "0"
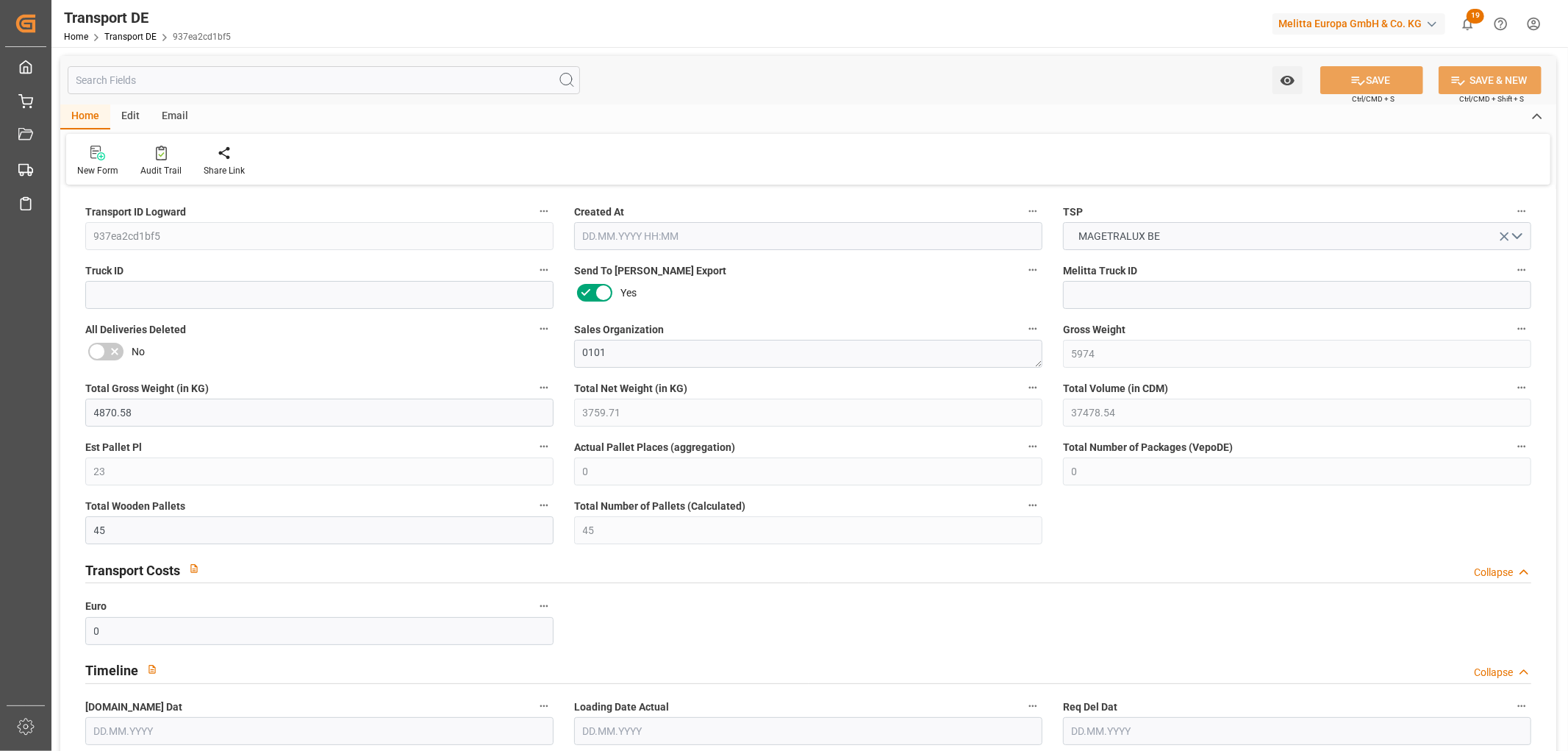
type input "0"
type input "1"
type input "0"
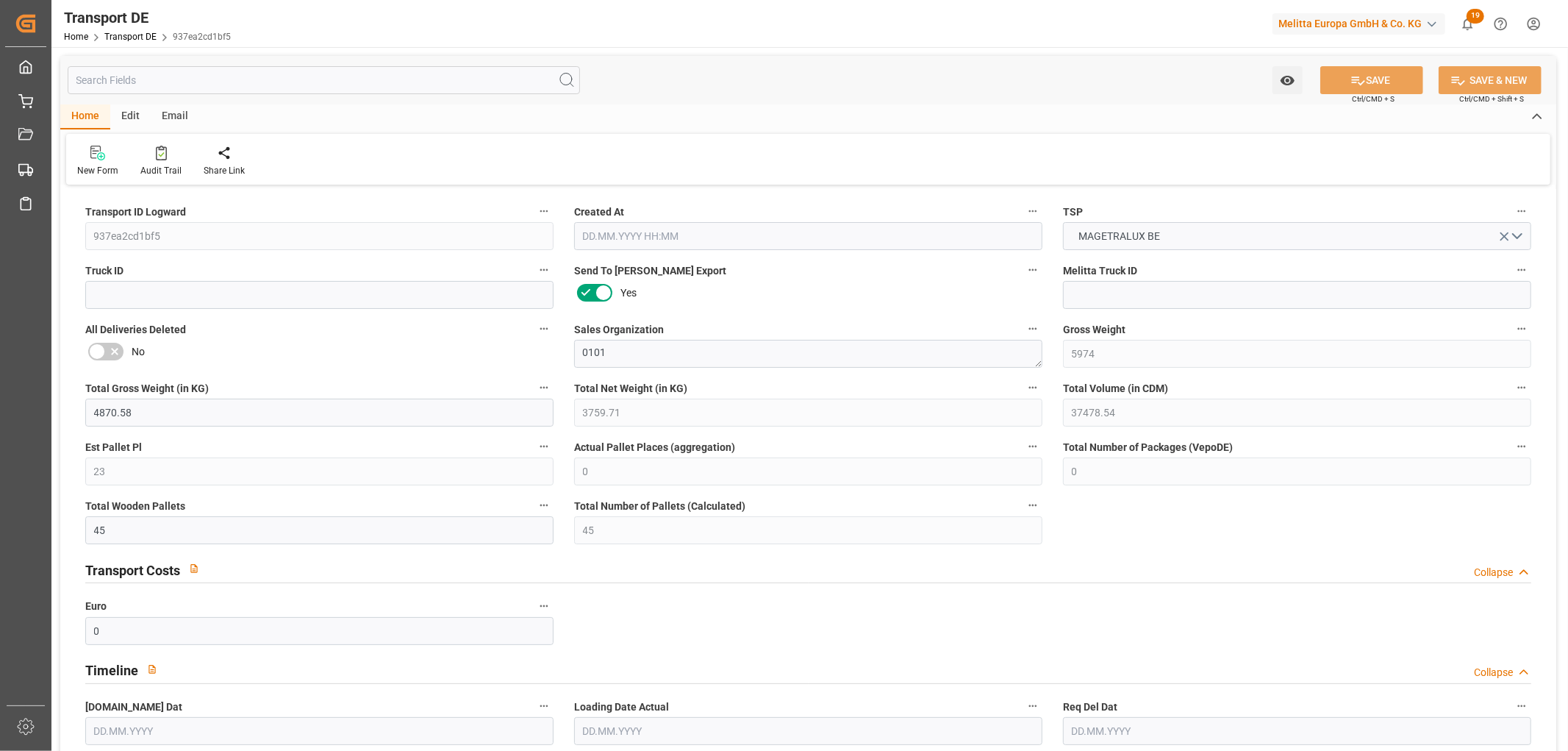
type input "3247"
type input "67.974"
type input "0"
type input "[DATE] 12:45"
type input "[DATE]"
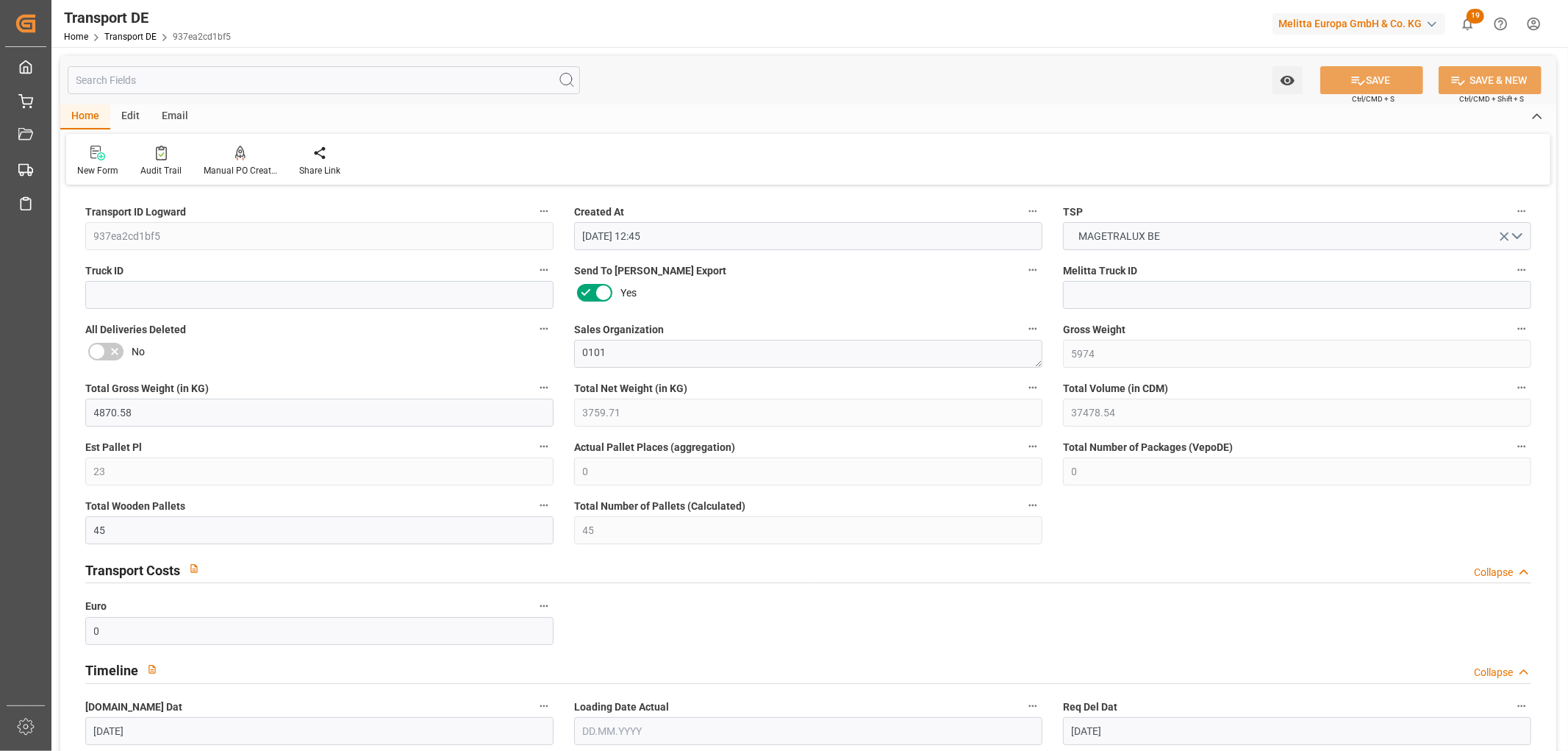
type input "[DATE]"
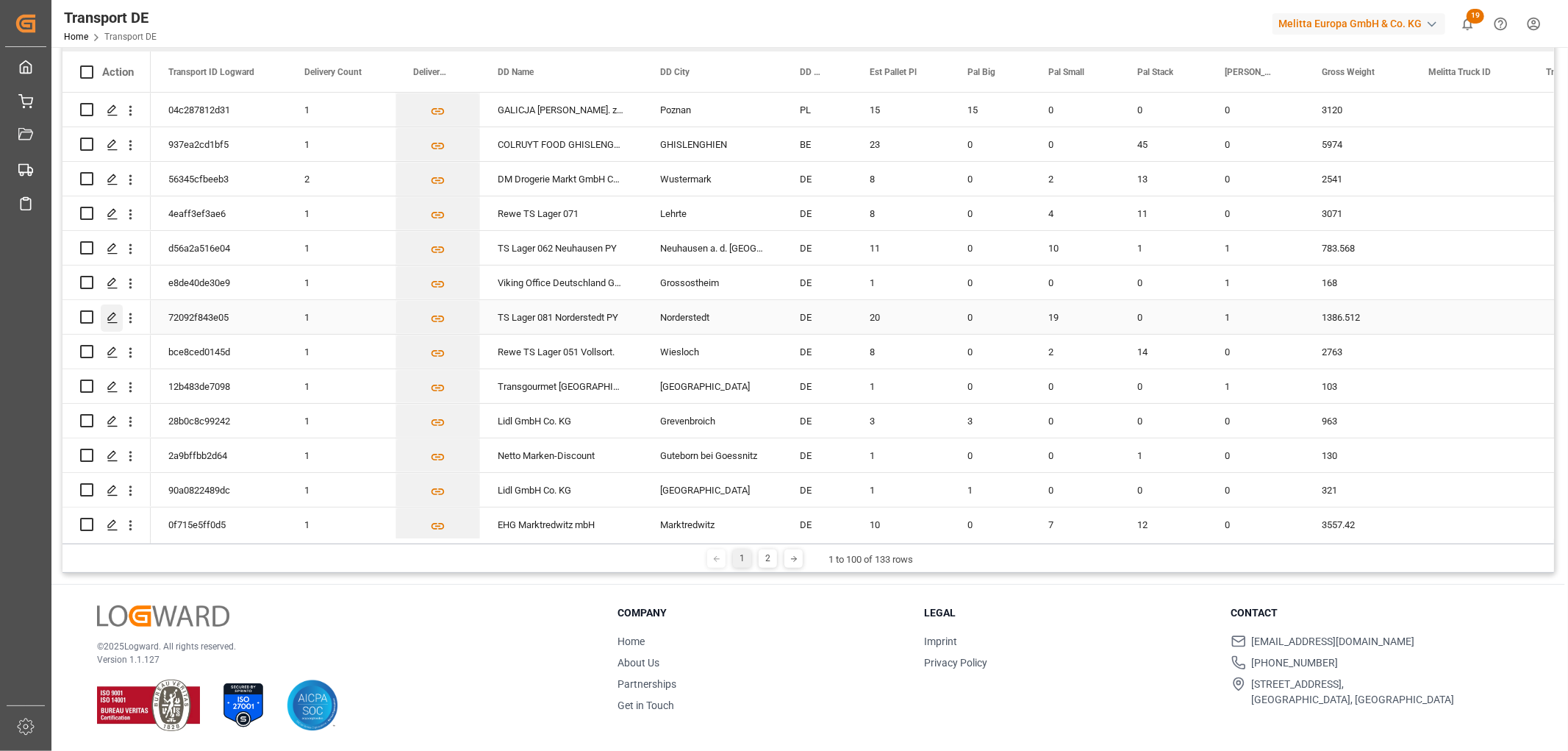
click at [115, 315] on icon "Press SPACE to select this row." at bounding box center [112, 318] width 11 height 11
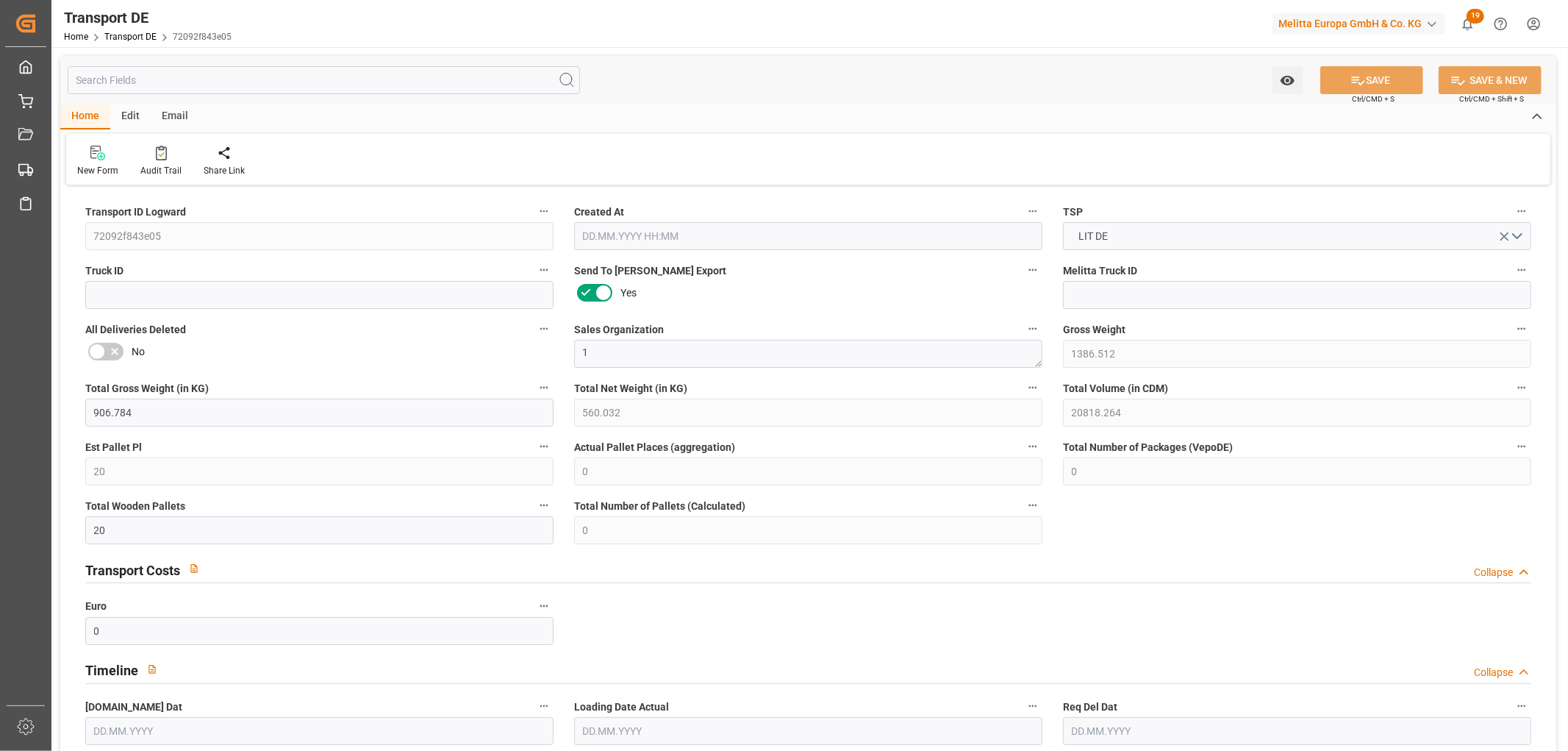
type input "1386.512"
type input "906.784"
type input "560.032"
type input "20818.264"
type input "20"
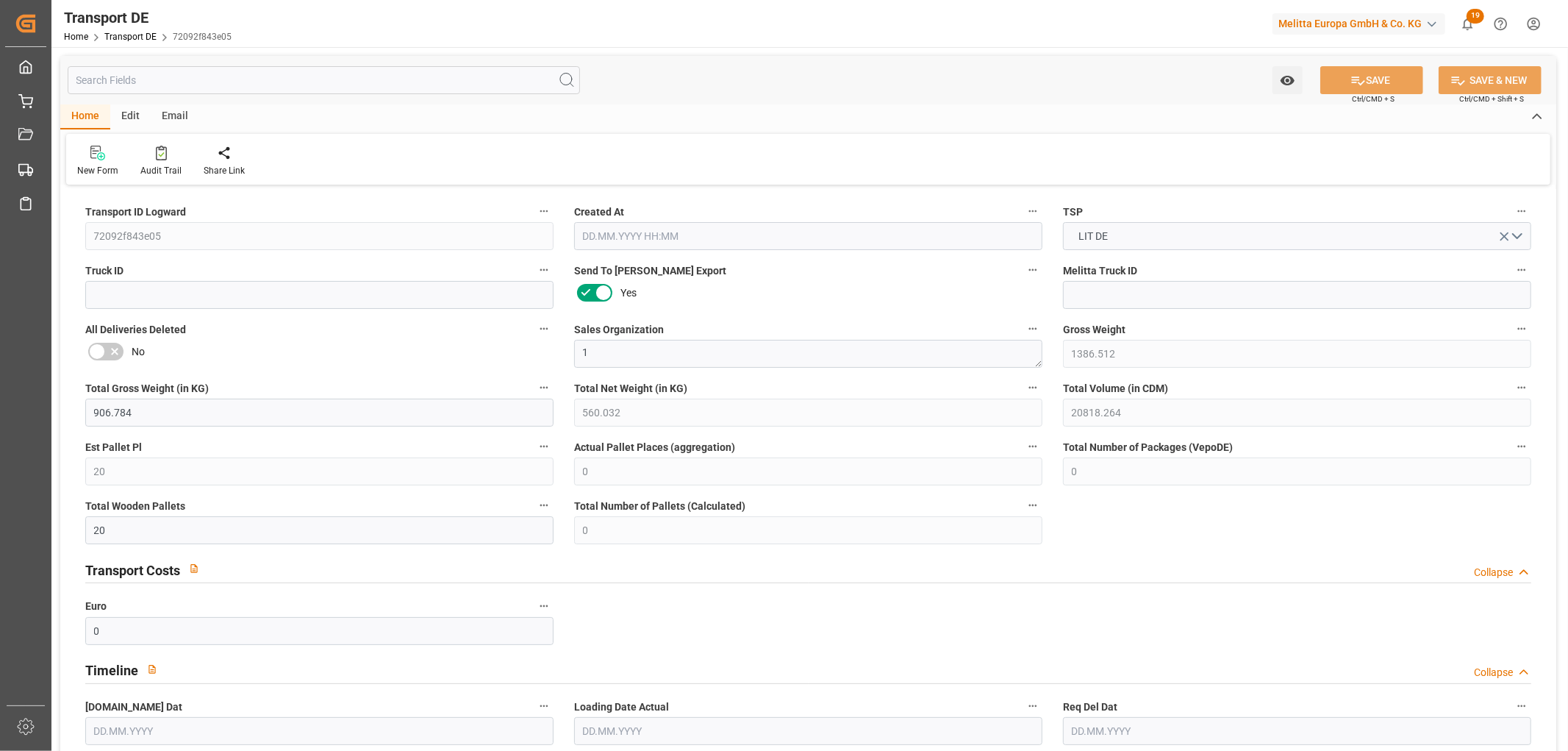
type input "0"
type input "20"
type input "0"
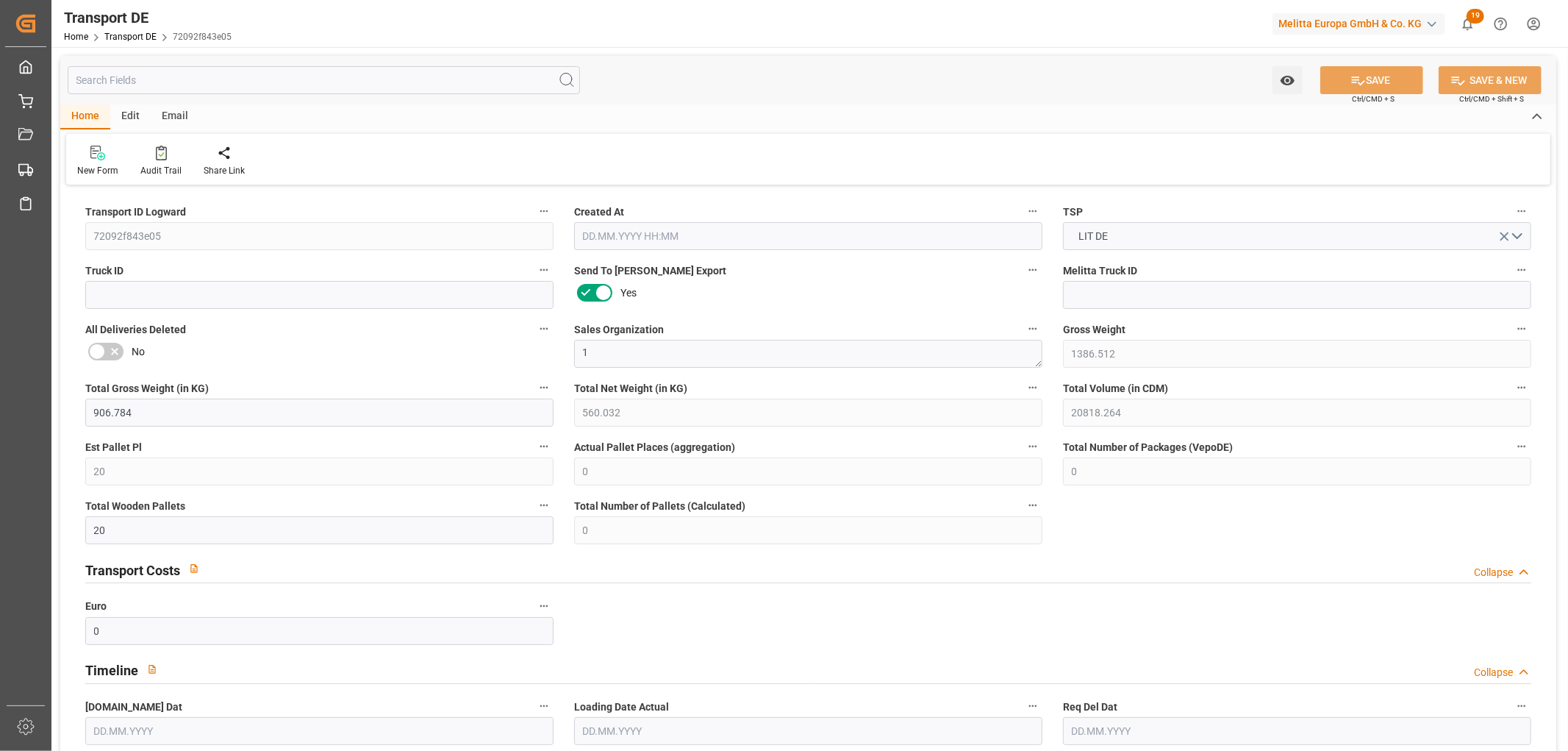
type input "22"
type input "0"
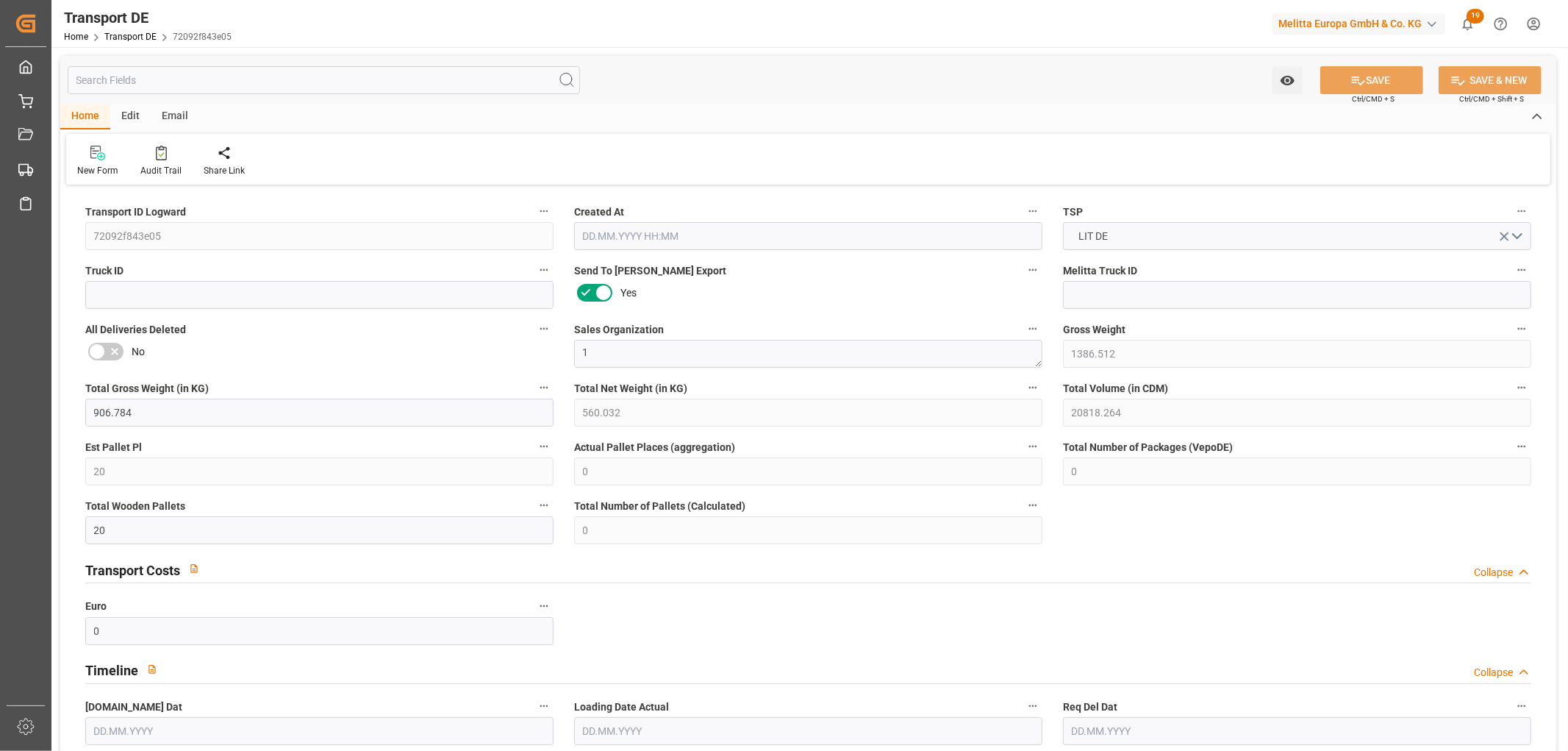
type input "0"
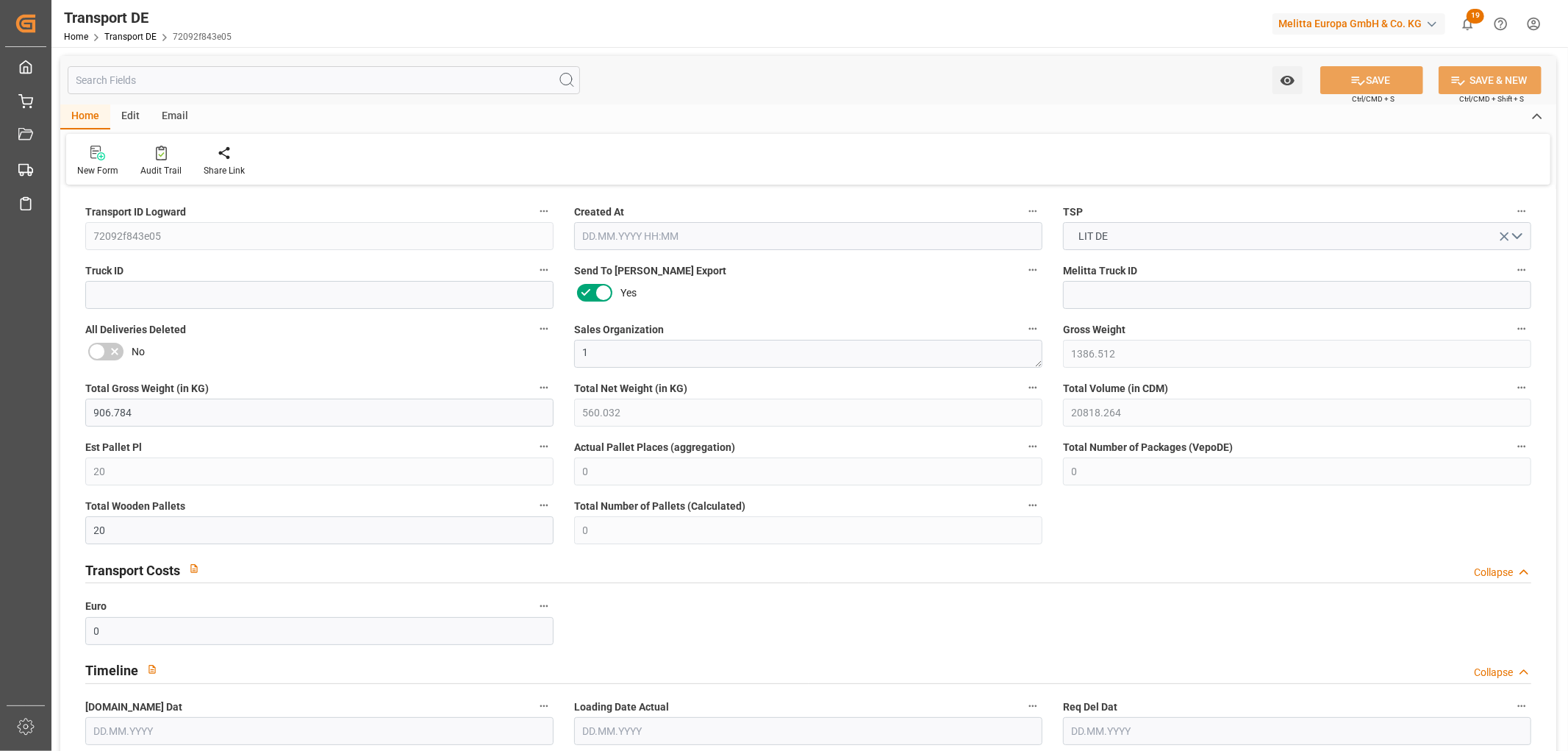
type input "0"
type input "19"
type input "0"
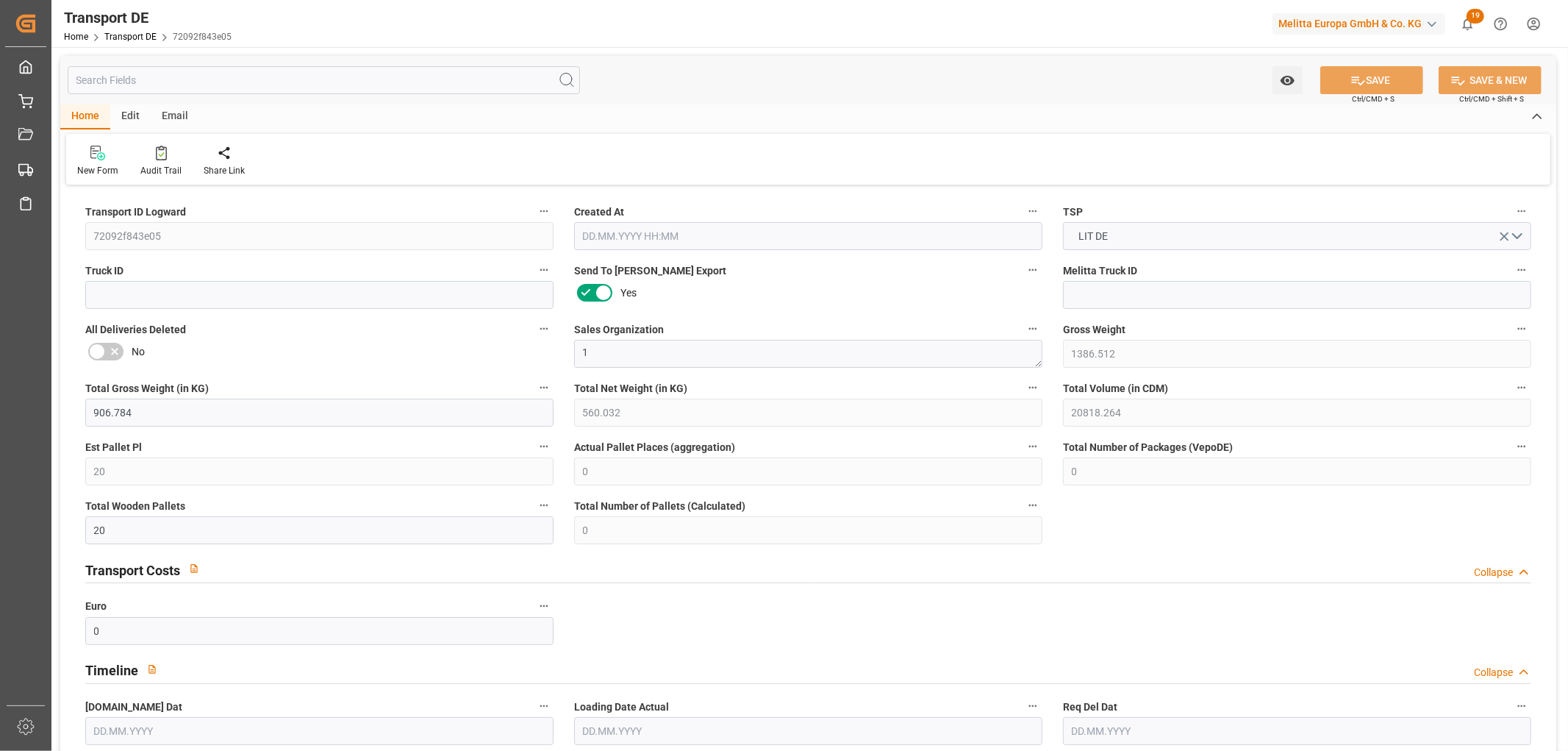
type input "0"
type input "1"
type input "0"
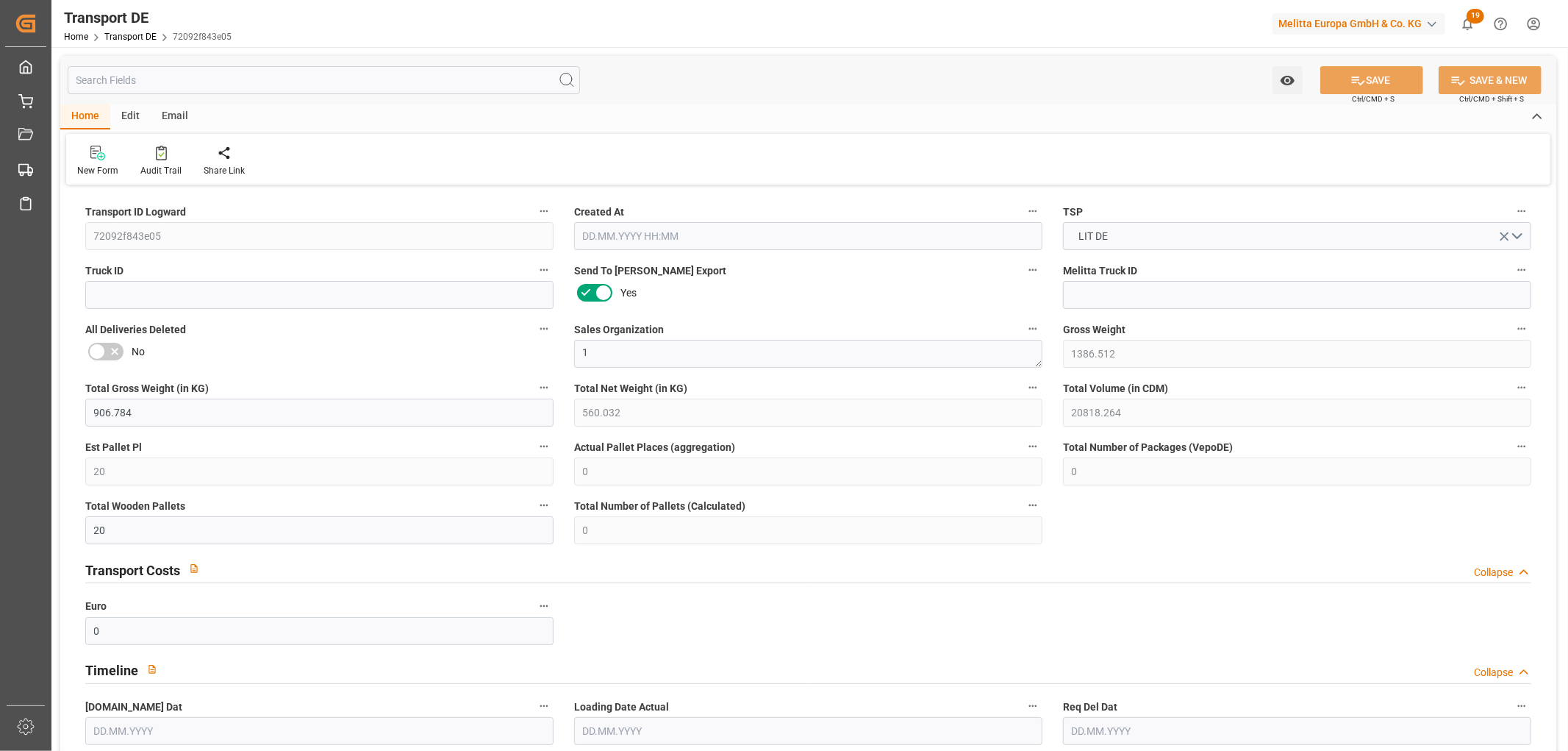
type input "3096"
type input "434.039"
type input "431"
type input "[DATE] 23:03"
type input "[DATE]"
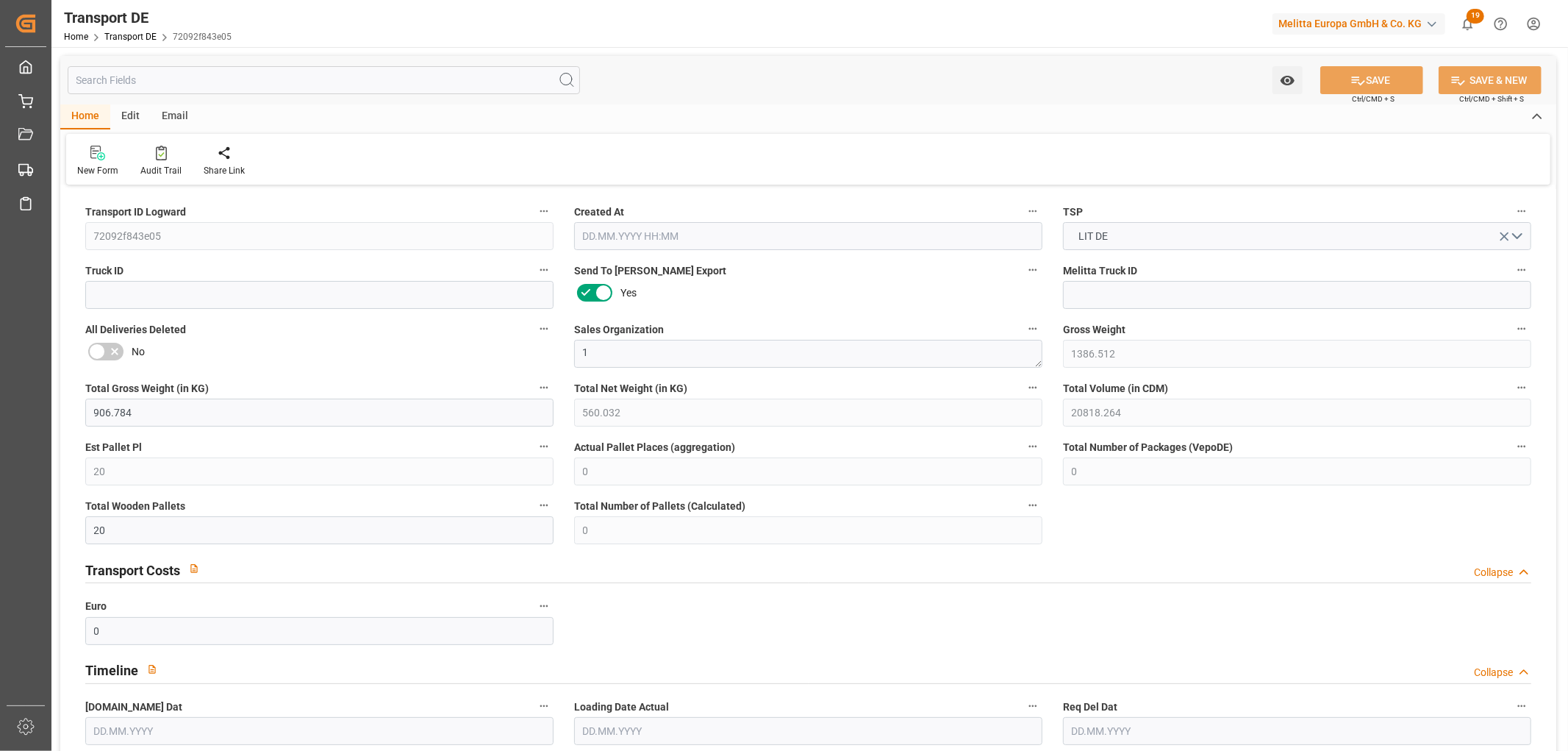
type input "[DATE]"
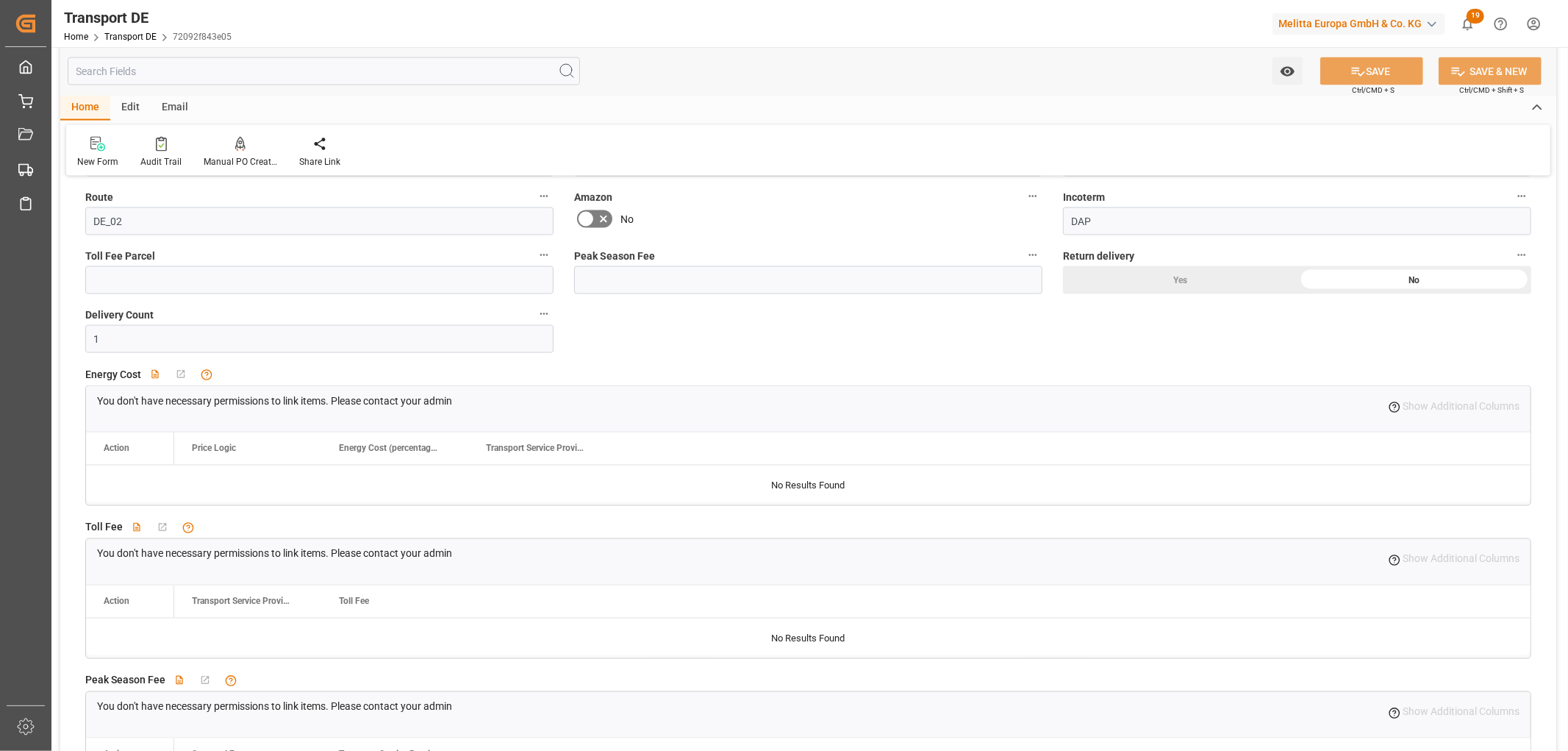
scroll to position [1471, 0]
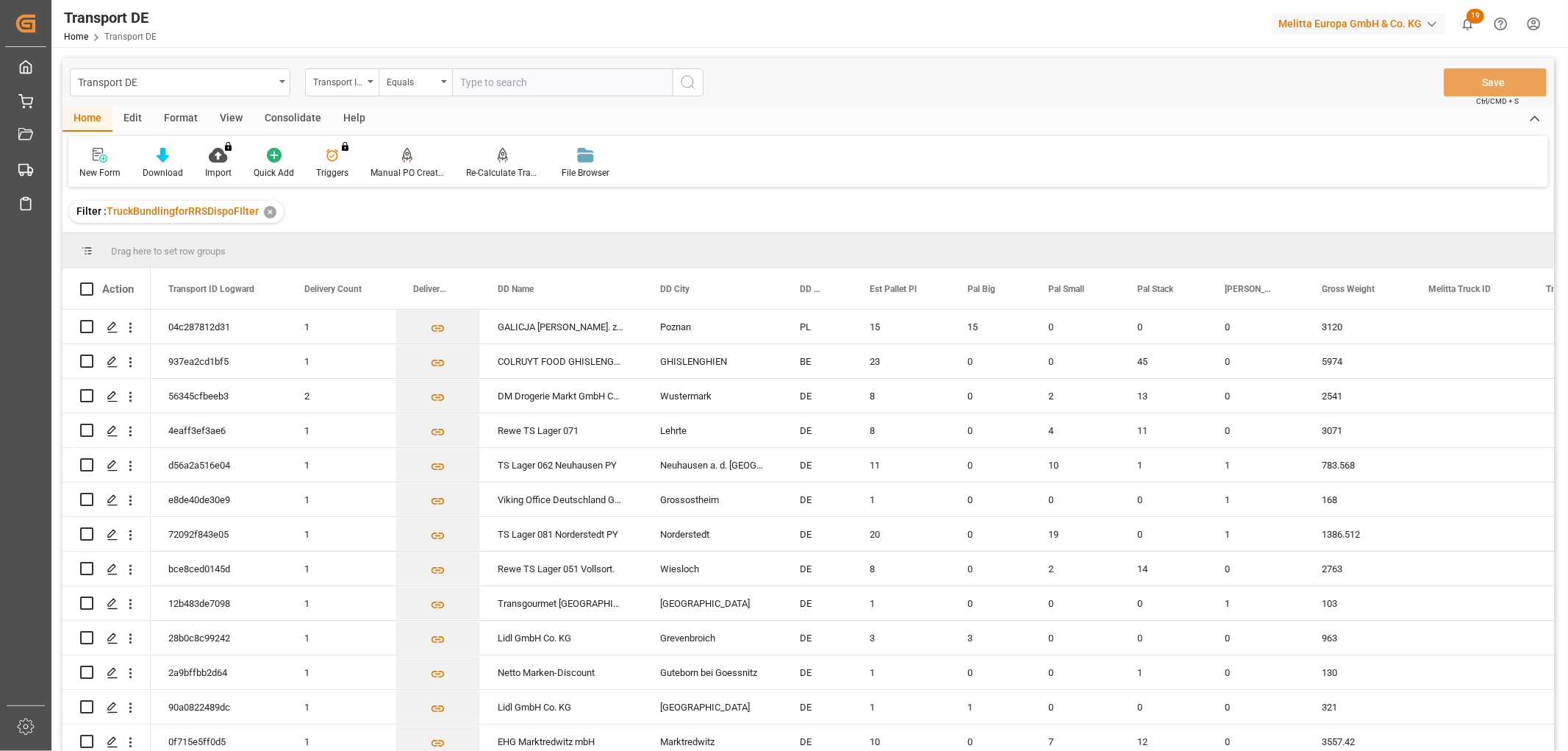
click at [1537, 22] on html "Created by potrace 1.15, written by [PERSON_NAME] [DATE]-[DATE] Created by potr…" at bounding box center [784, 376] width 1568 height 751
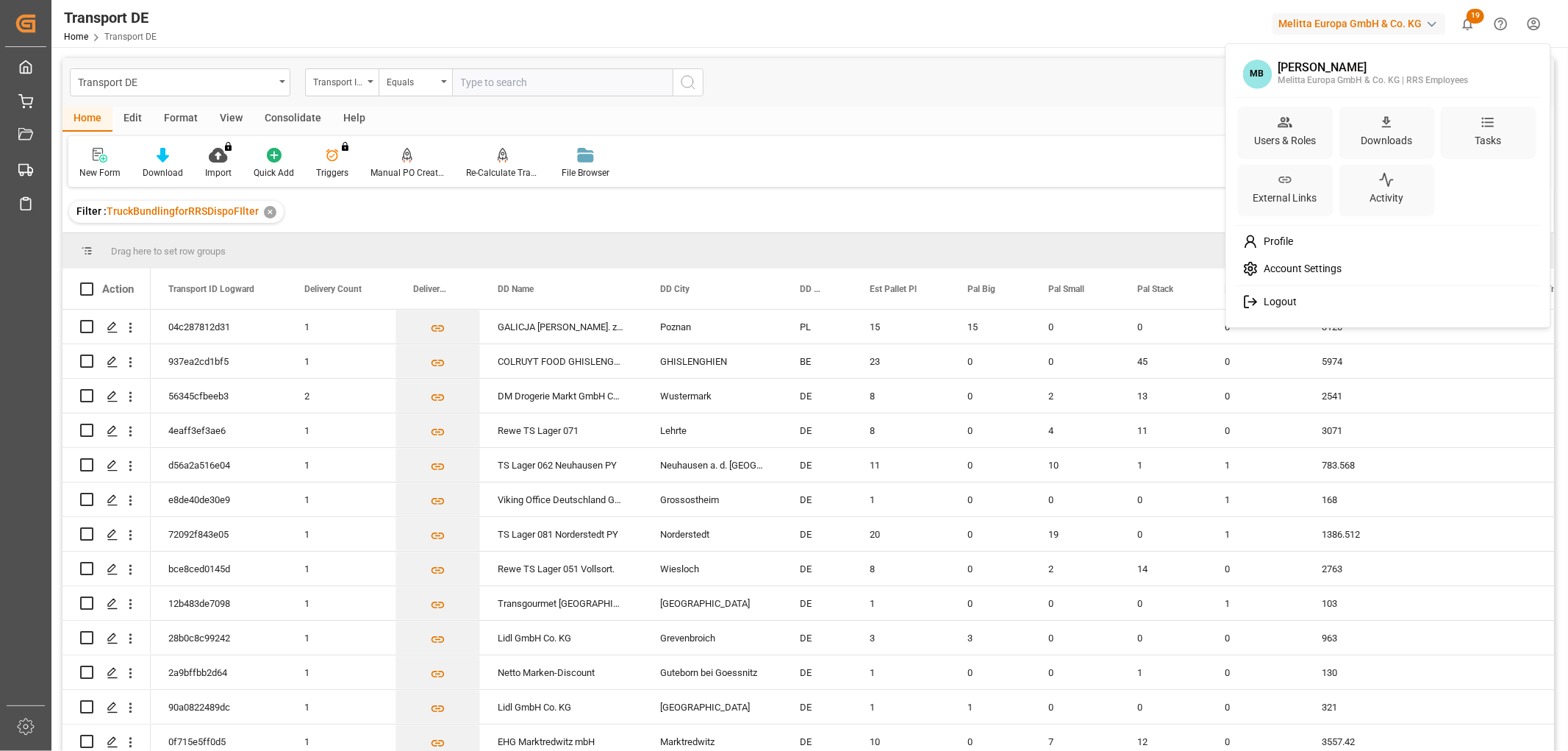
click at [1277, 300] on span "Logout" at bounding box center [1276, 302] width 39 height 13
